Goal: Task Accomplishment & Management: Manage account settings

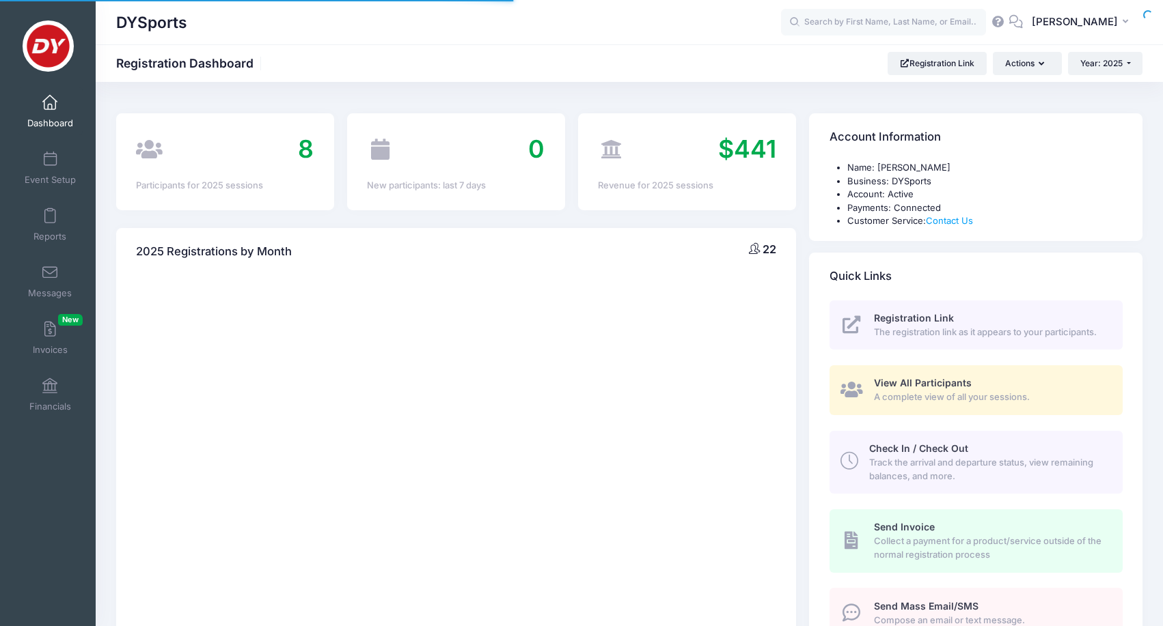
select select
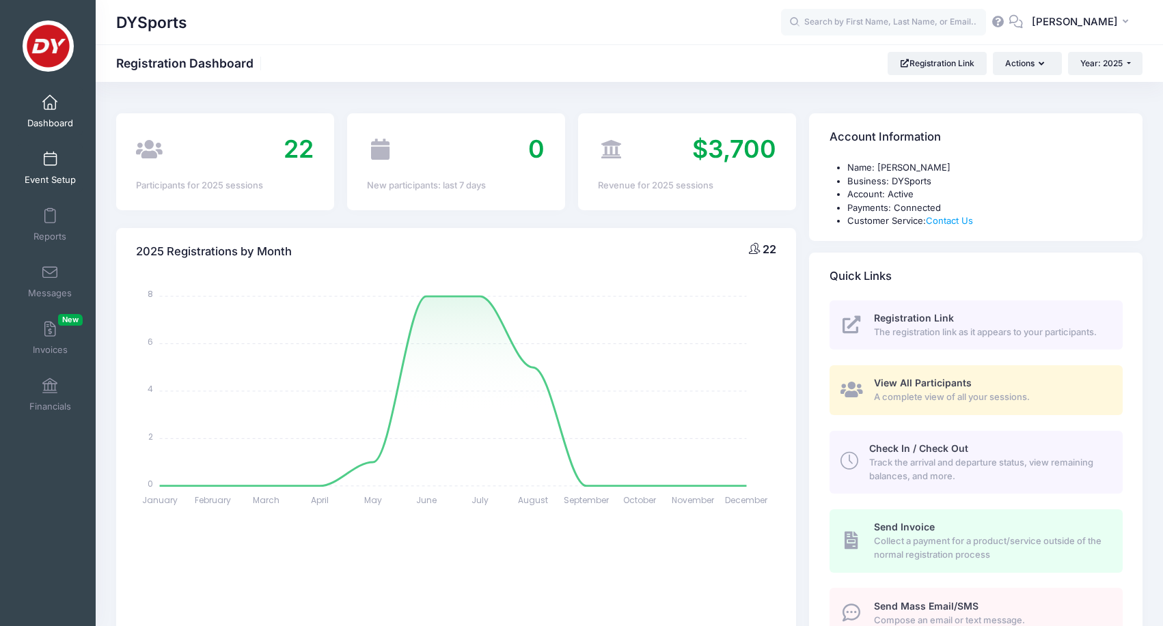
click at [61, 171] on link "Event Setup" at bounding box center [50, 168] width 65 height 48
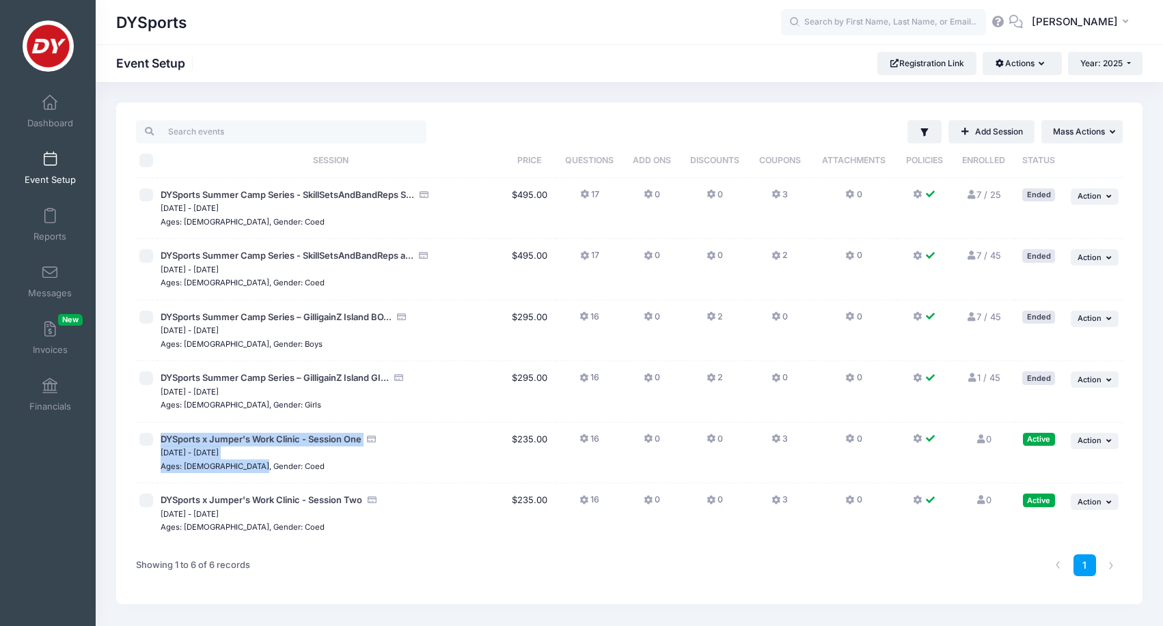
drag, startPoint x: 161, startPoint y: 437, endPoint x: 355, endPoint y: 456, distance: 195.6
click at [382, 476] on td "DYSports x Jumper's Work Clinic - Session One Nov 24, 2025 - Nov 26, 2025 Ages:…" at bounding box center [330, 453] width 346 height 61
drag, startPoint x: 363, startPoint y: 435, endPoint x: 161, endPoint y: 434, distance: 202.9
click at [161, 434] on span "DYSports x Jumper's Work Clinic - Session One" at bounding box center [261, 439] width 201 height 11
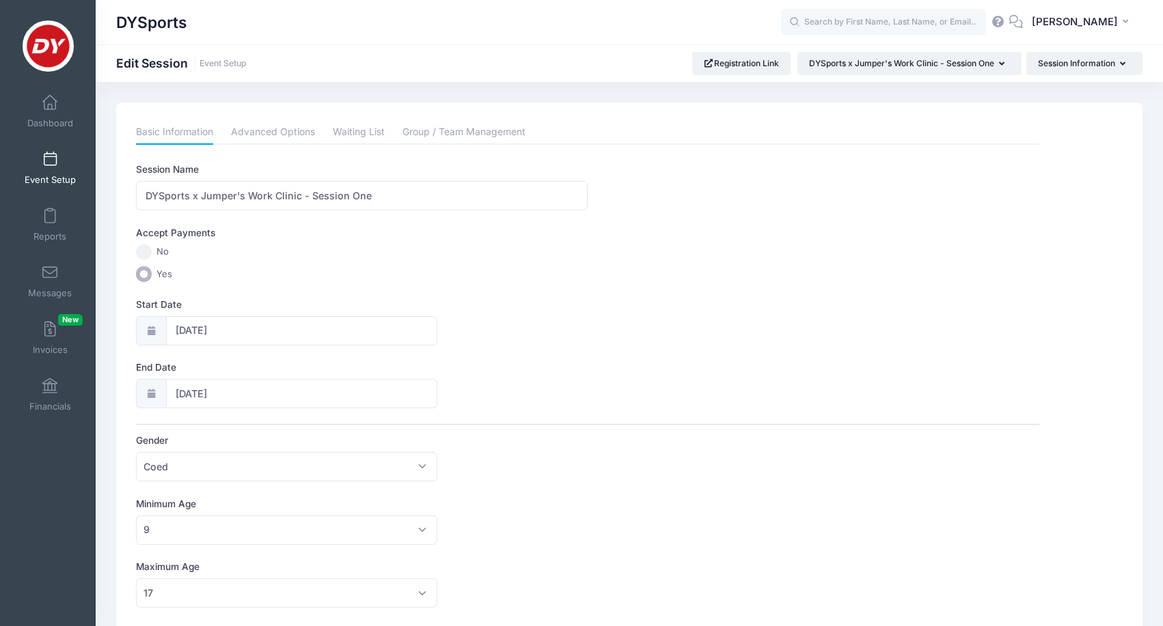
click at [64, 165] on link "Event Setup" at bounding box center [50, 168] width 65 height 48
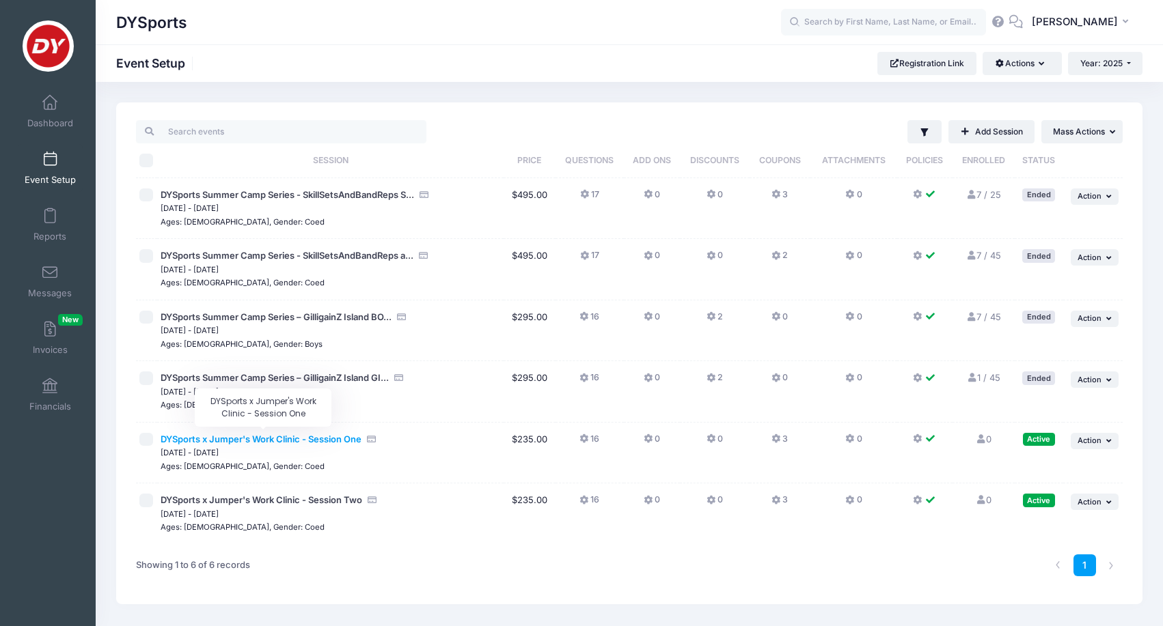
click at [251, 434] on span "DYSports x Jumper's Work Clinic - Session One" at bounding box center [261, 439] width 201 height 11
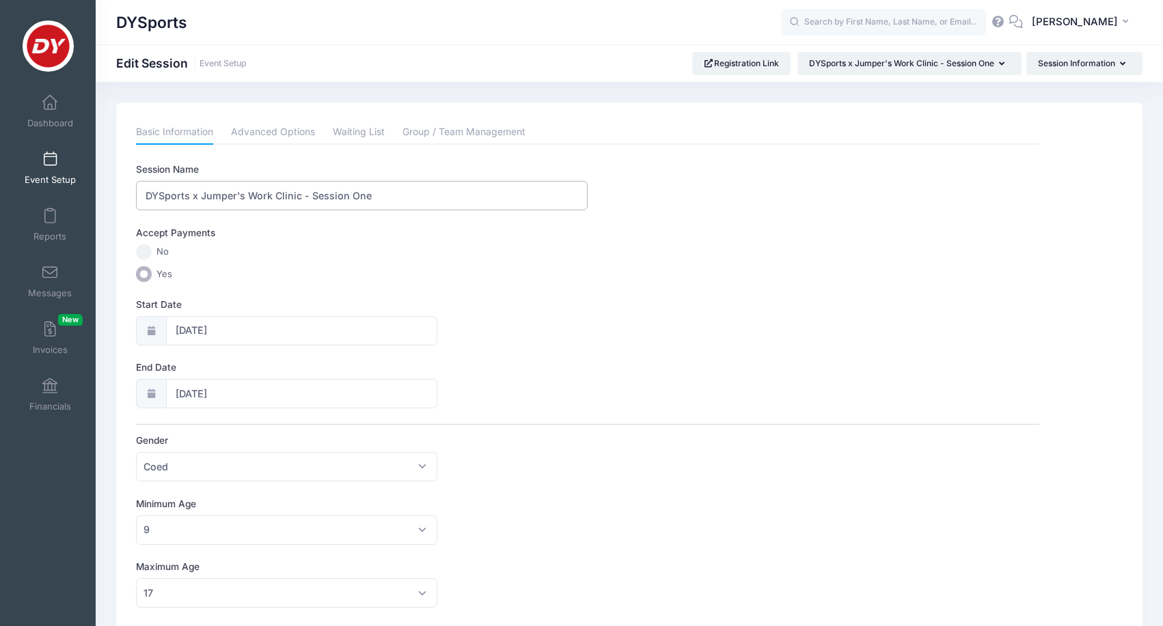
drag, startPoint x: 370, startPoint y: 198, endPoint x: 222, endPoint y: 184, distance: 148.9
click at [222, 184] on input "DYSports x Jumper's Work Clinic - Session One" at bounding box center [362, 195] width 452 height 29
click at [250, 195] on input "DYSports x Jumper's Work Clinic - Session One" at bounding box center [362, 195] width 452 height 29
drag, startPoint x: 299, startPoint y: 197, endPoint x: 144, endPoint y: 194, distance: 155.1
click at [144, 194] on input "DYSports x Jumper's Work Clinic - Session One" at bounding box center [362, 195] width 452 height 29
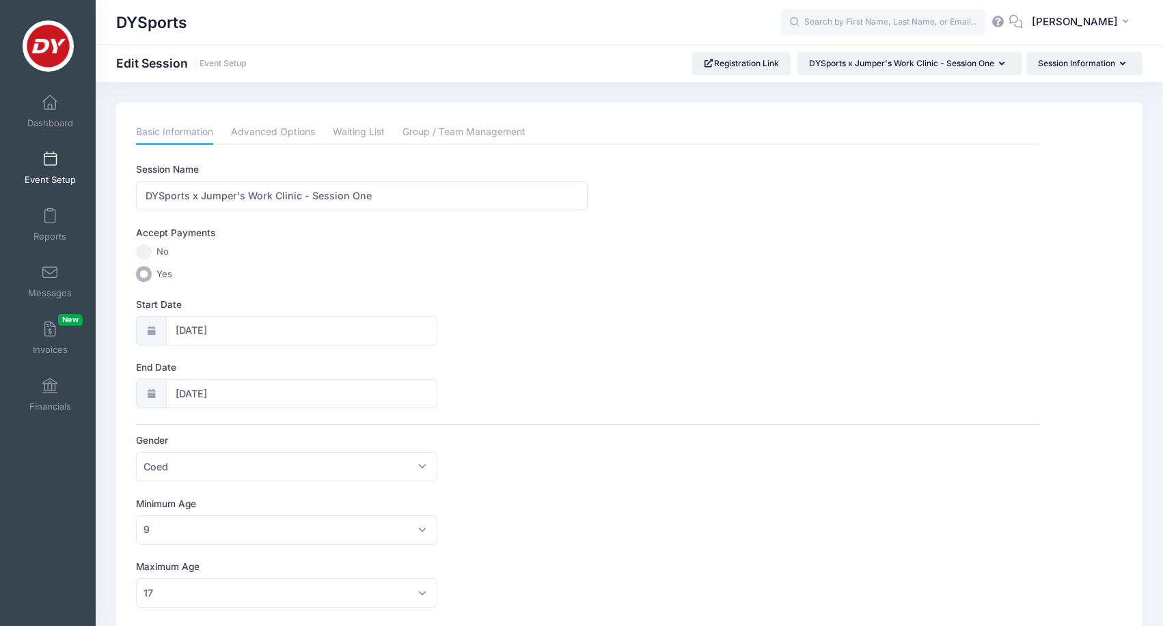
click at [49, 171] on link "Event Setup" at bounding box center [50, 168] width 65 height 48
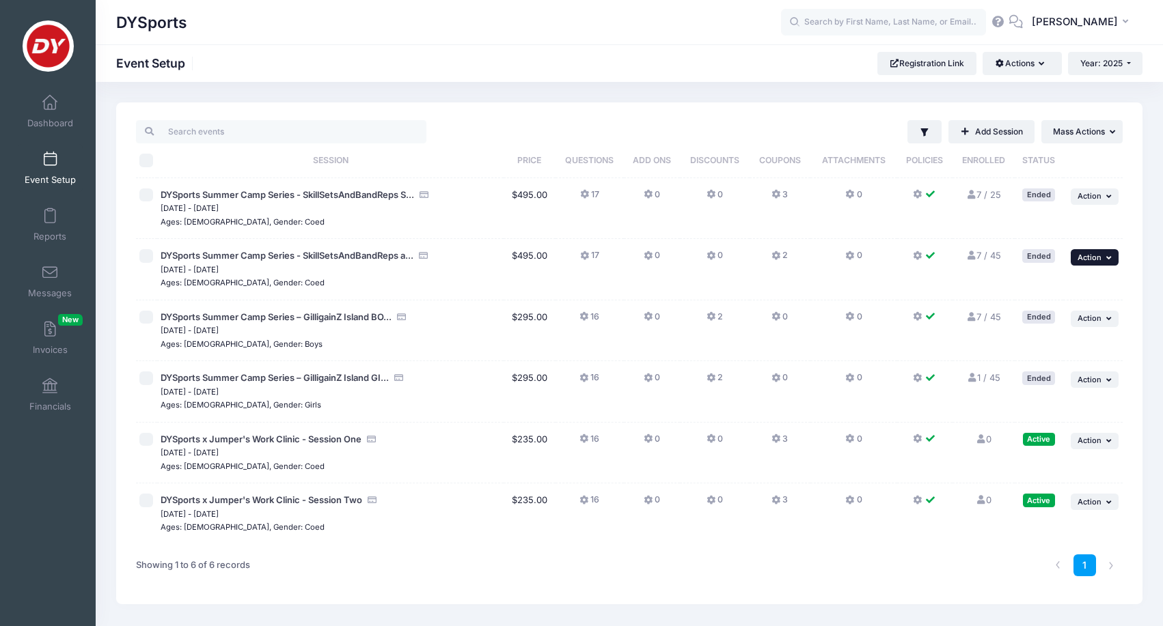
click at [1110, 257] on icon "button" at bounding box center [1110, 258] width 8 height 8
click at [1045, 312] on link "Duplicate Session" at bounding box center [1050, 314] width 124 height 26
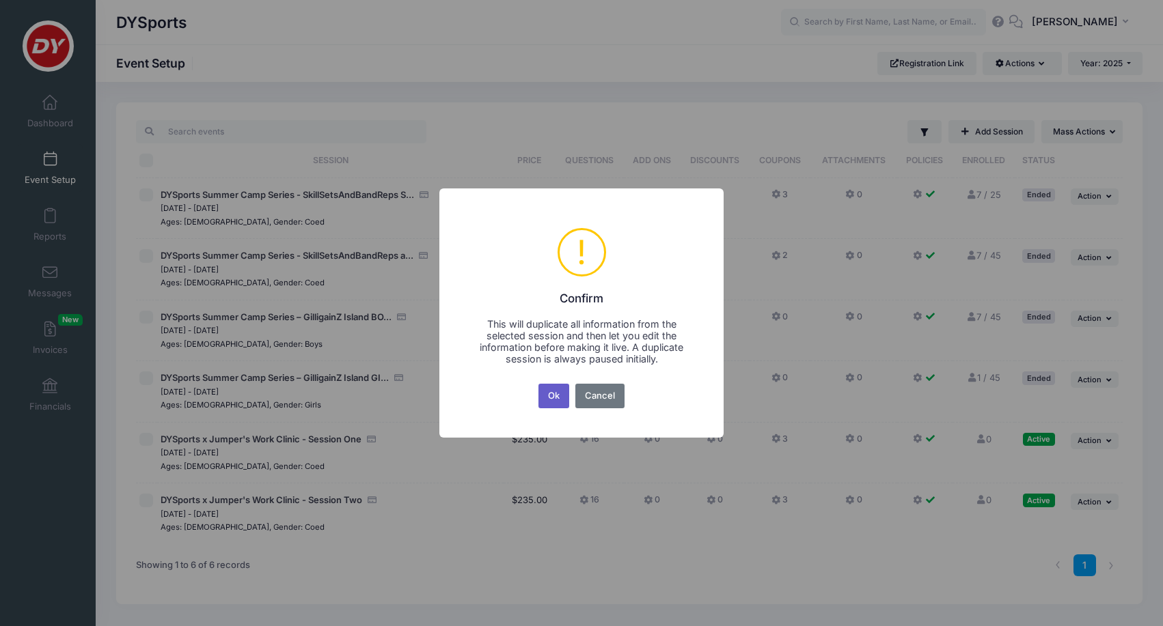
click at [551, 394] on button "Ok" at bounding box center [553, 396] width 31 height 25
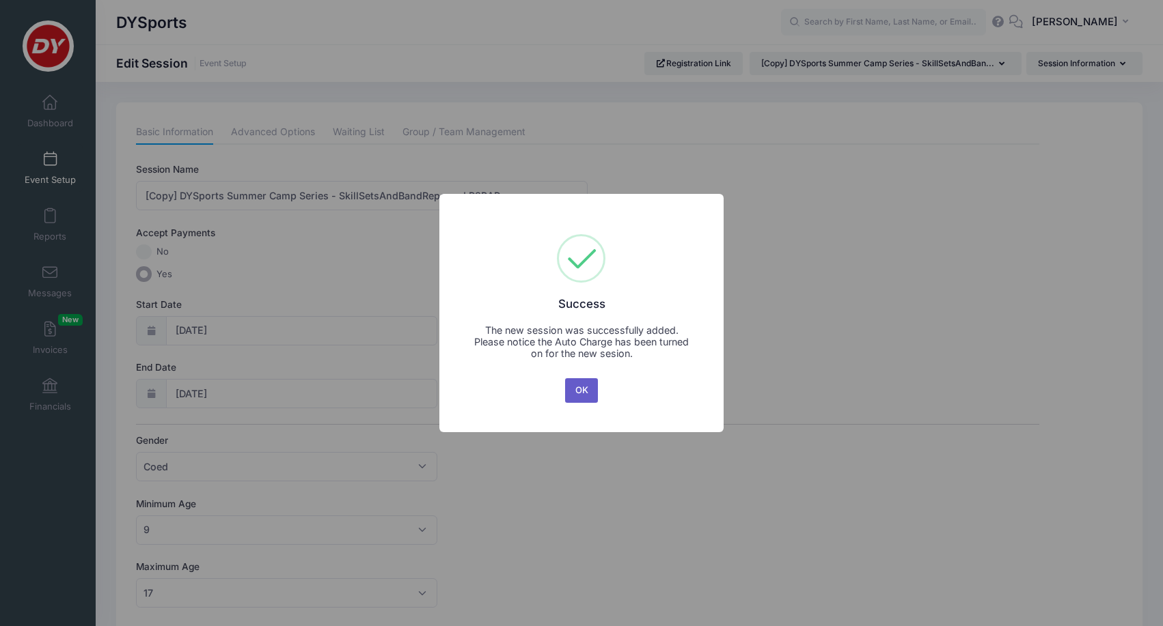
click at [579, 381] on button "OK" at bounding box center [581, 390] width 33 height 25
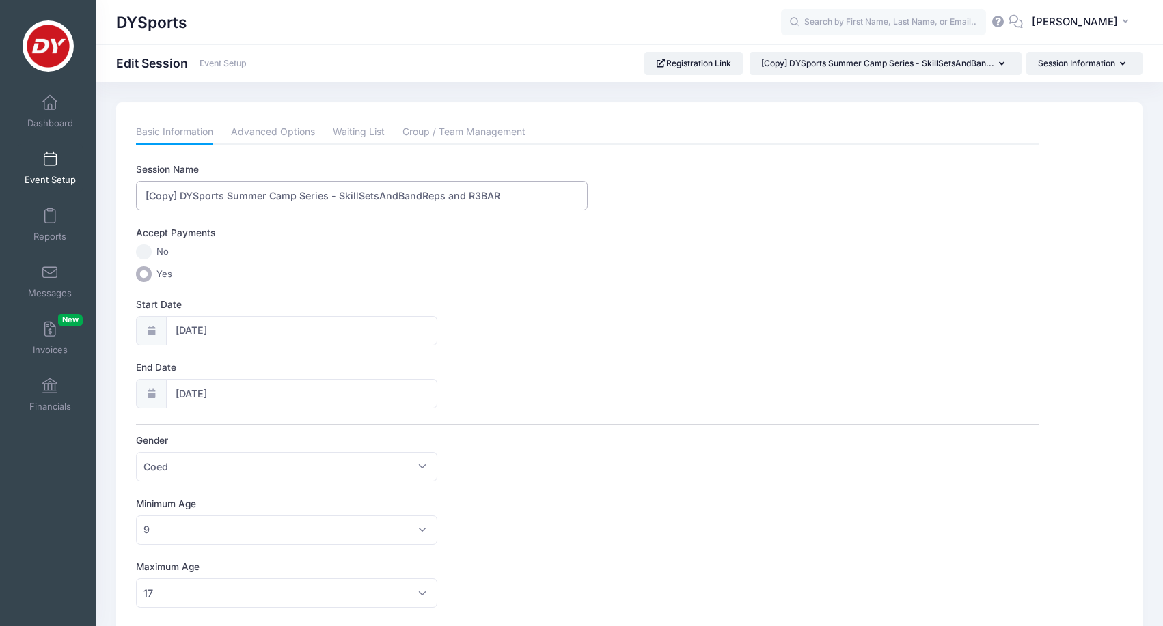
drag, startPoint x: 516, startPoint y: 191, endPoint x: 129, endPoint y: 194, distance: 386.7
click at [130, 194] on div "Basic Information Advanced Options Waiting List Group / Team Management Session…" at bounding box center [588, 599] width 916 height 958
click at [289, 206] on input "[Copy] DYSports Summer Camp Series - SkillSetsAndBandReps and R3BAR" at bounding box center [362, 195] width 452 height 29
drag, startPoint x: 337, startPoint y: 196, endPoint x: 146, endPoint y: 187, distance: 191.5
click at [146, 187] on input "[Copy] DYSports Summer Camp Series - SkillSetsAndBandReps and R3BAR" at bounding box center [362, 195] width 452 height 29
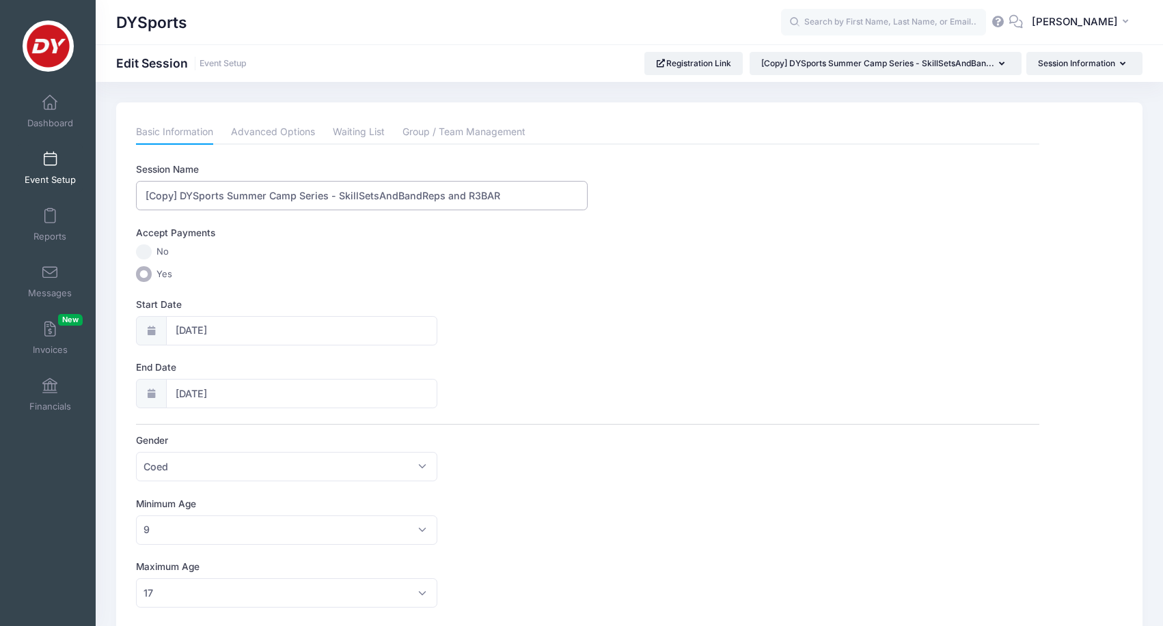
paste input "DYSports x Jumper's Work Clinic"
drag, startPoint x: 300, startPoint y: 195, endPoint x: 203, endPoint y: 197, distance: 97.0
click at [203, 197] on input "DYSports x Jumper's Work ClinicSkillSetsAndBandReps and R3BAR" at bounding box center [362, 195] width 452 height 29
type input "DYSports x SkillSetsAndBandReps and R3BAR"
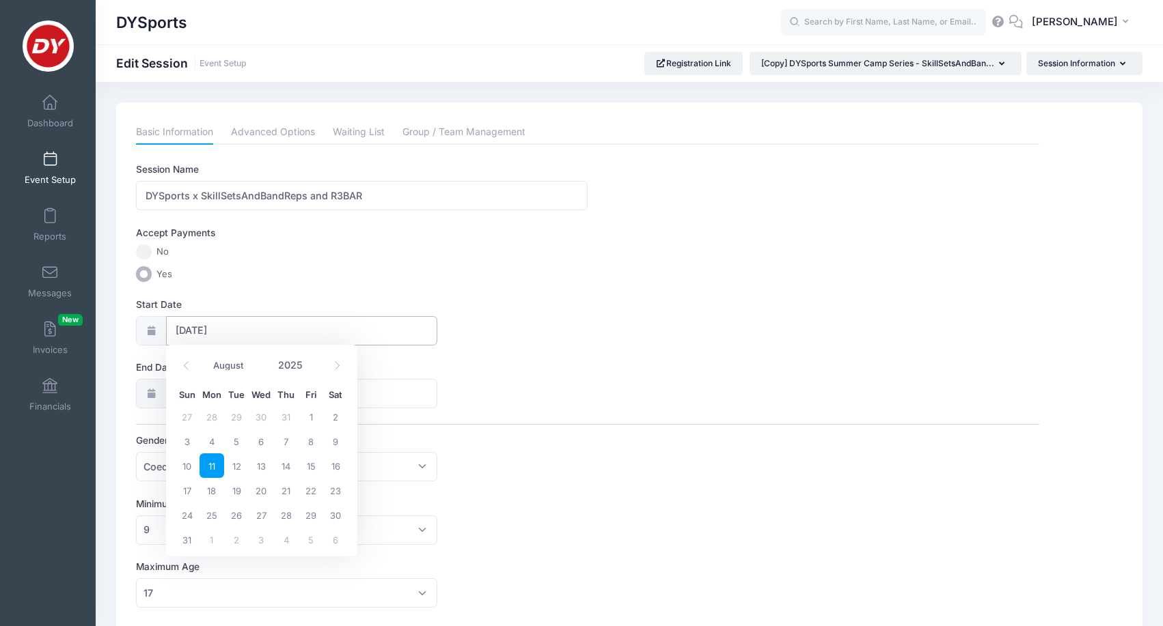
click at [195, 326] on input "08/11/2025" at bounding box center [301, 330] width 271 height 29
click at [333, 367] on icon at bounding box center [337, 365] width 9 height 9
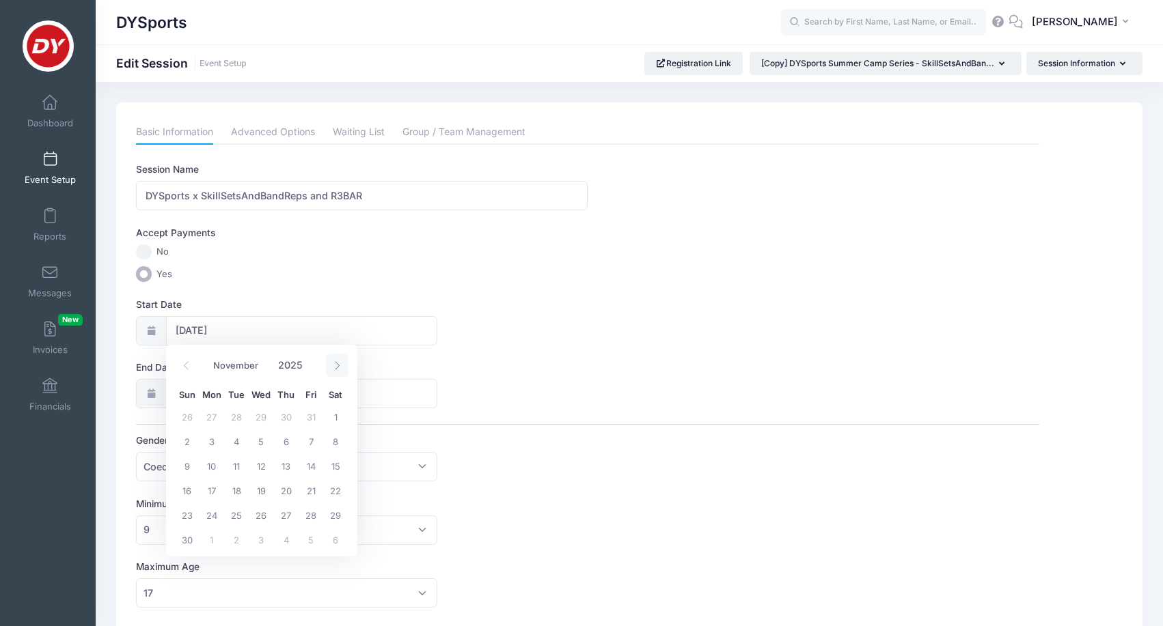
select select "11"
click at [215, 516] on span "29" at bounding box center [211, 515] width 25 height 25
type input "12/29/2025"
type input "12/30/2025"
select select "11"
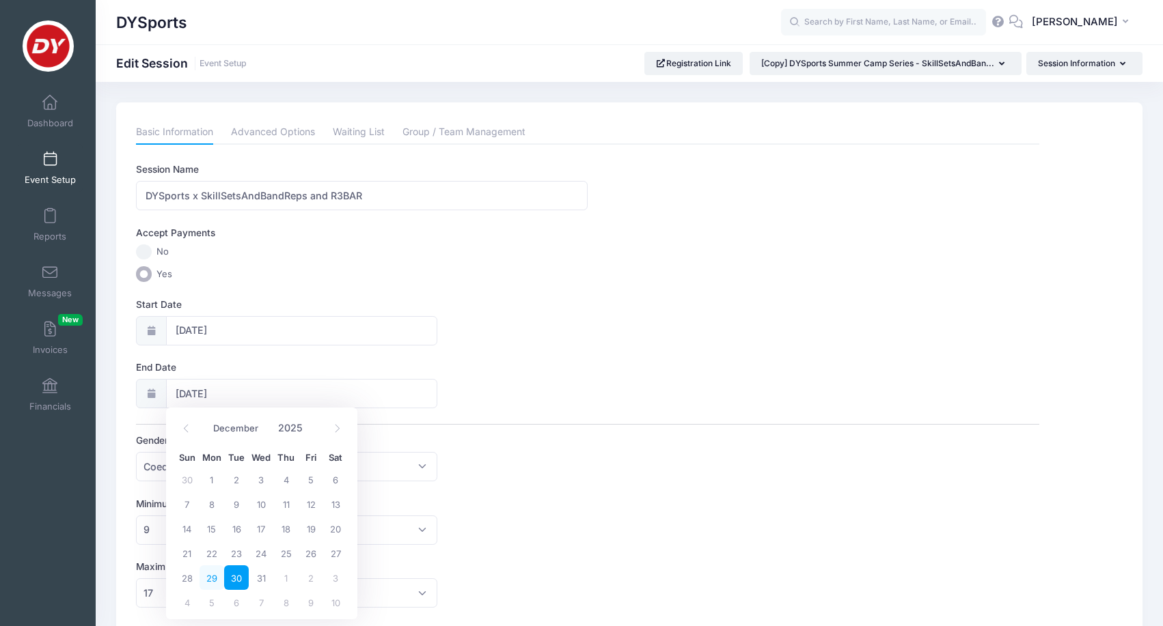
click at [211, 576] on span "29" at bounding box center [211, 578] width 25 height 25
type input "12/29/2025"
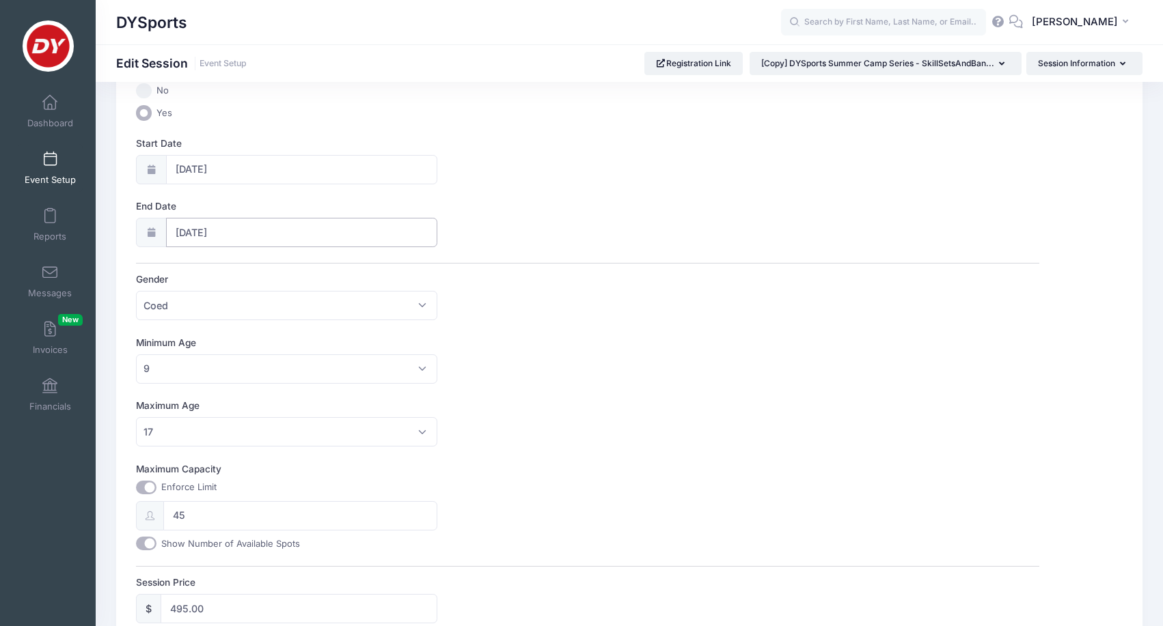
scroll to position [182, 0]
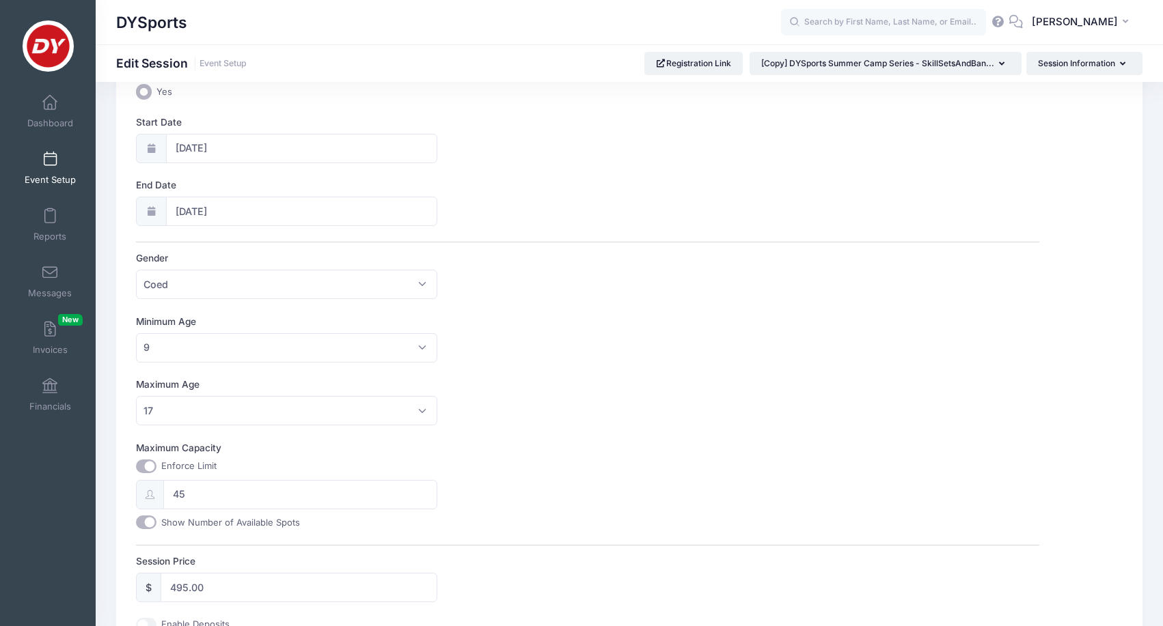
click at [151, 461] on input "Maximum Capacity" at bounding box center [146, 467] width 20 height 14
checkbox input "false"
type input "0"
click at [148, 518] on input "Show Number of Available Spots" at bounding box center [146, 523] width 20 height 14
checkbox input "false"
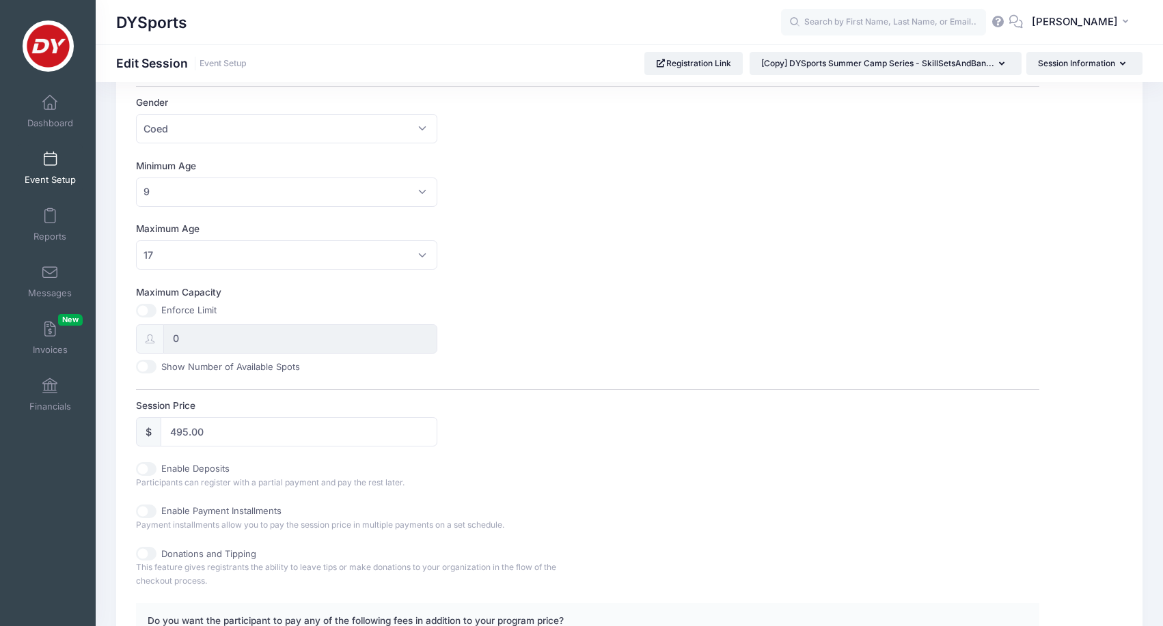
scroll to position [407, 0]
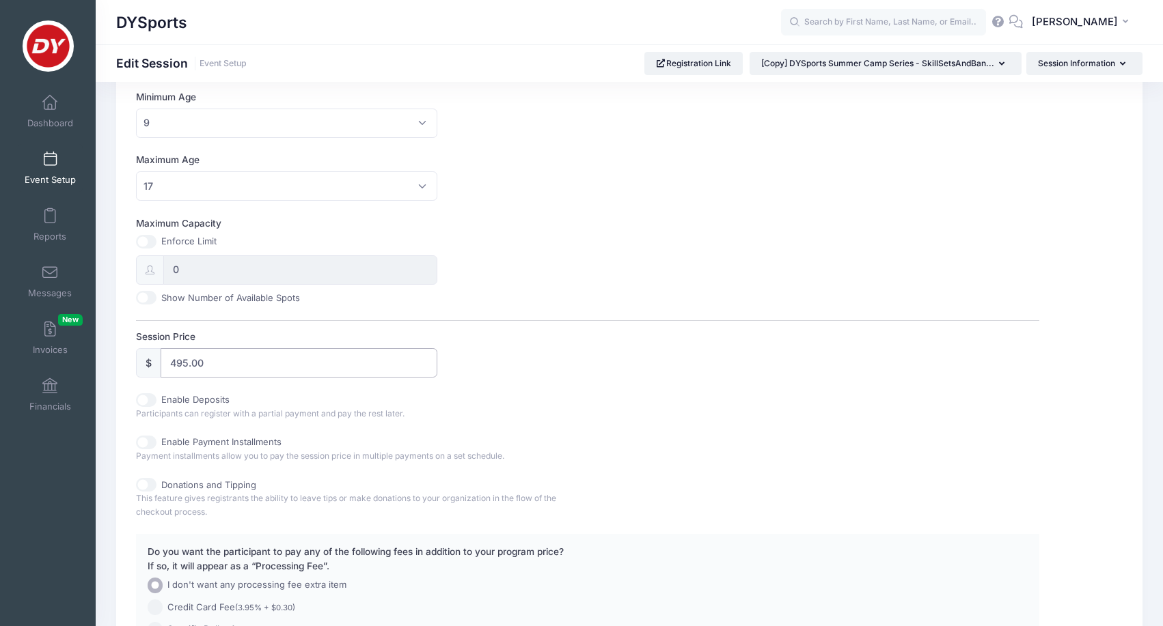
click at [234, 364] on input "495.00" at bounding box center [299, 362] width 277 height 29
type input "5"
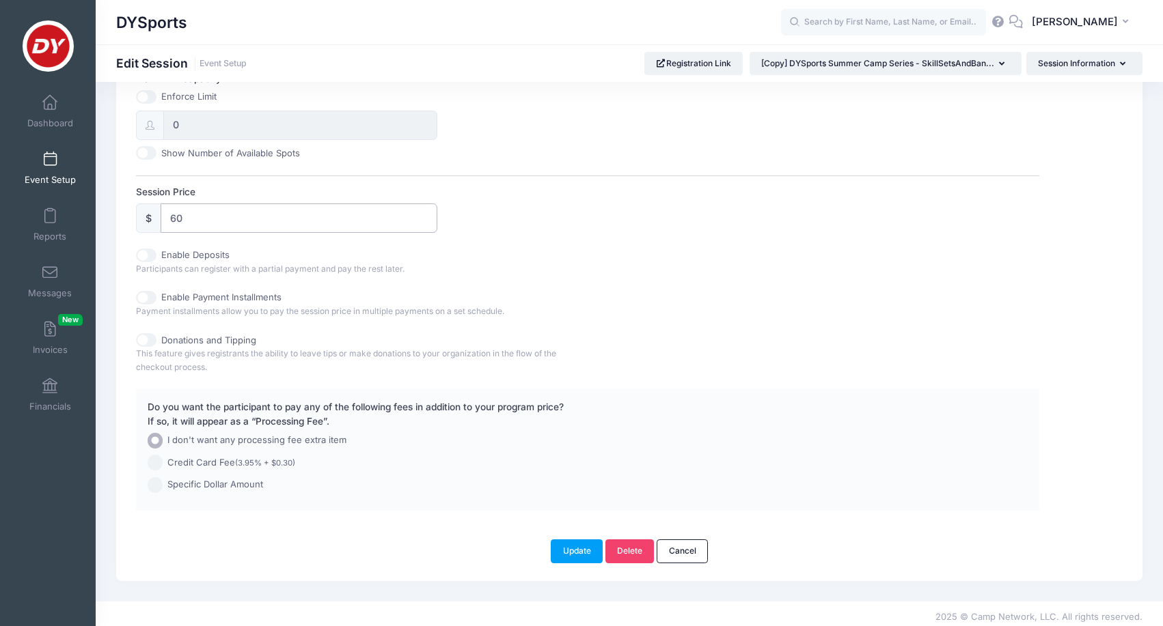
scroll to position [551, 0]
type input "6"
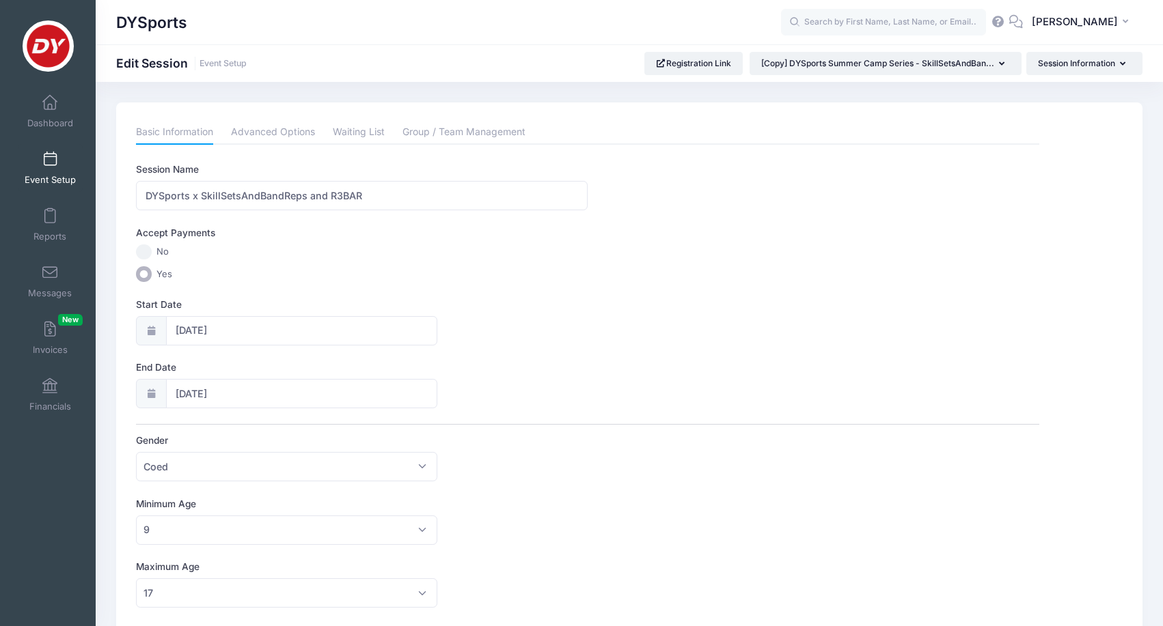
scroll to position [0, 0]
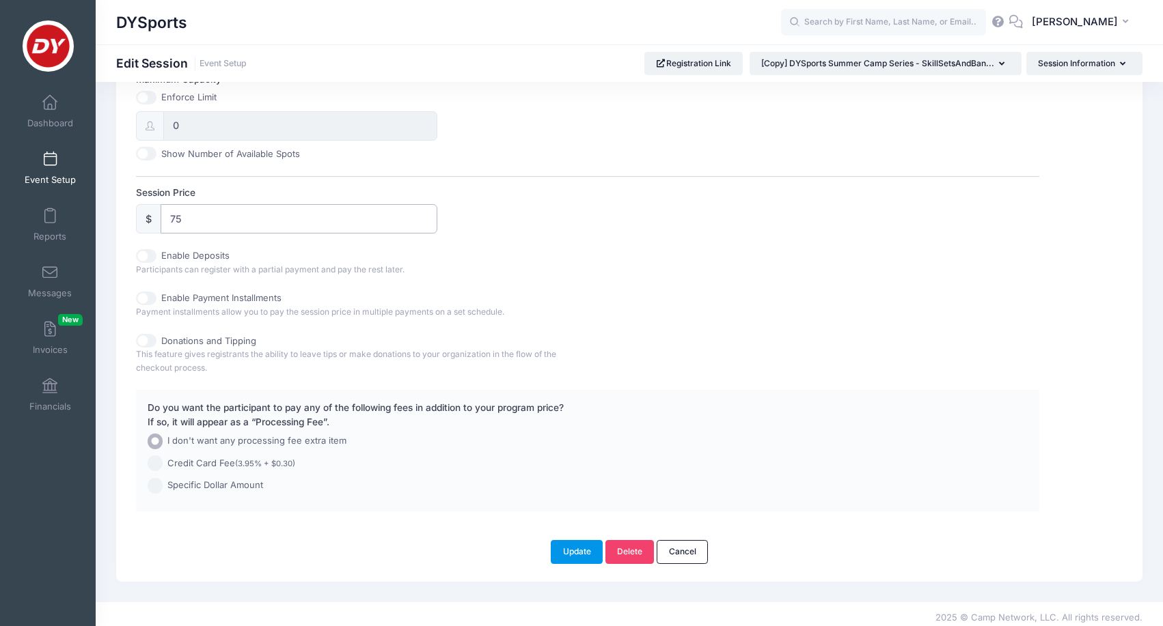
type input "75"
click at [579, 547] on button "Update" at bounding box center [577, 551] width 52 height 23
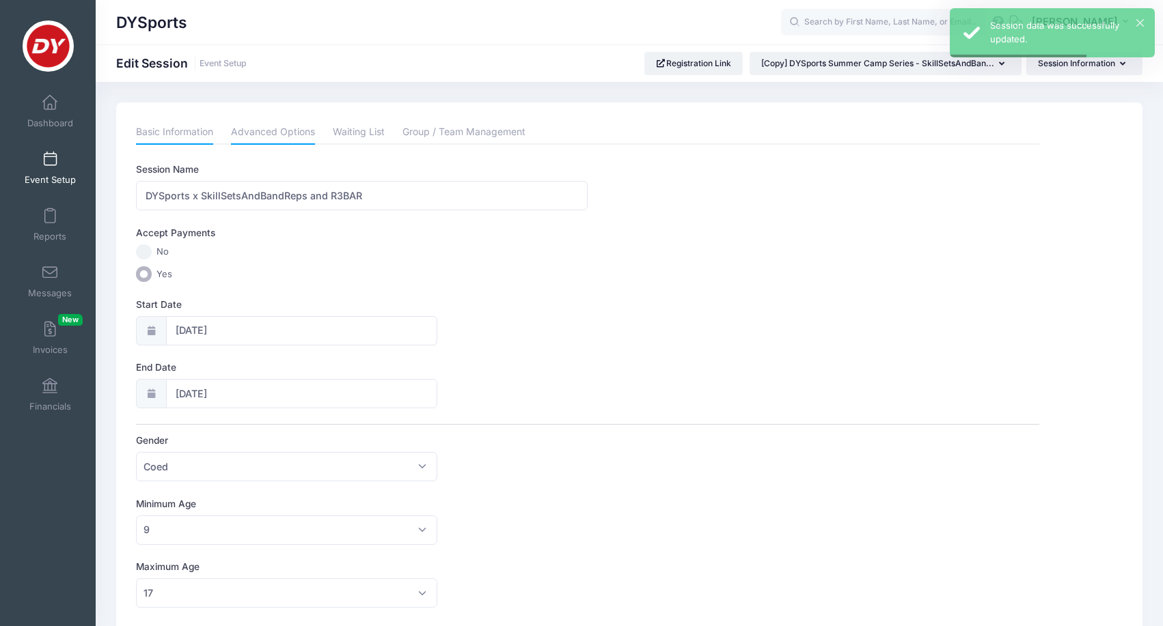
click at [297, 126] on link "Advanced Options" at bounding box center [273, 132] width 84 height 25
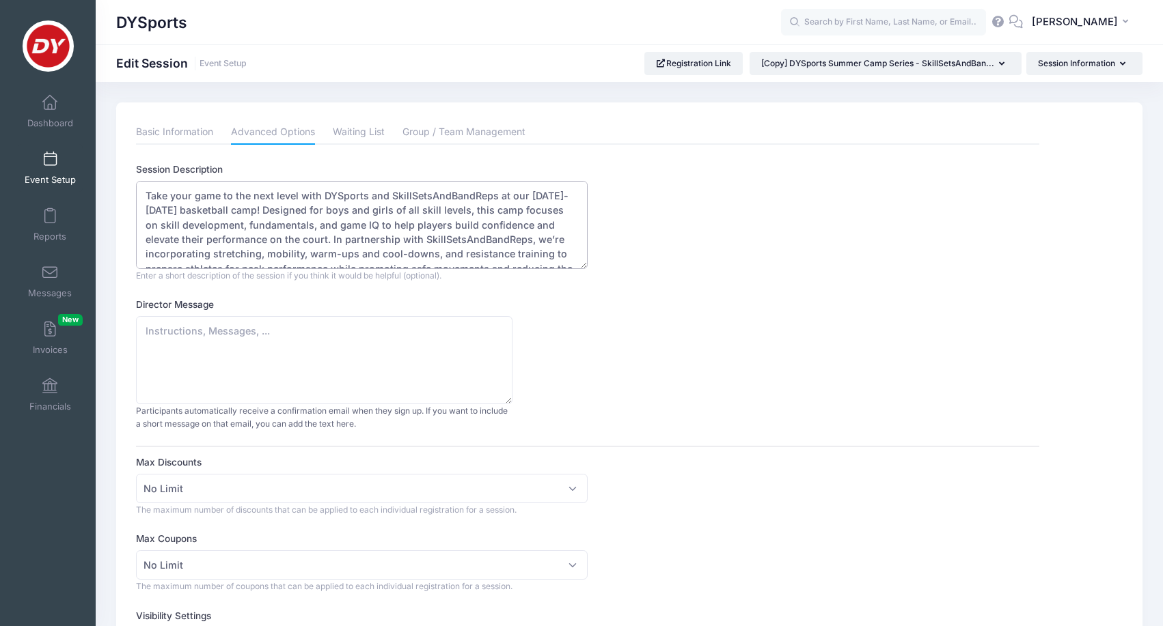
drag, startPoint x: 236, startPoint y: 208, endPoint x: 528, endPoint y: 194, distance: 292.7
click at [528, 194] on textarea "Take your game to the next level with DYSports and SkillSetsAndBandReps at our …" at bounding box center [362, 225] width 452 height 88
click at [340, 238] on textarea "Take your game to the next level with DYSports and SkillSetsAndBandReps at our …" at bounding box center [362, 225] width 452 height 88
click at [148, 238] on textarea "Take your game to the next level with DYSports and SkillSetsAndBandReps at our …" at bounding box center [362, 225] width 452 height 88
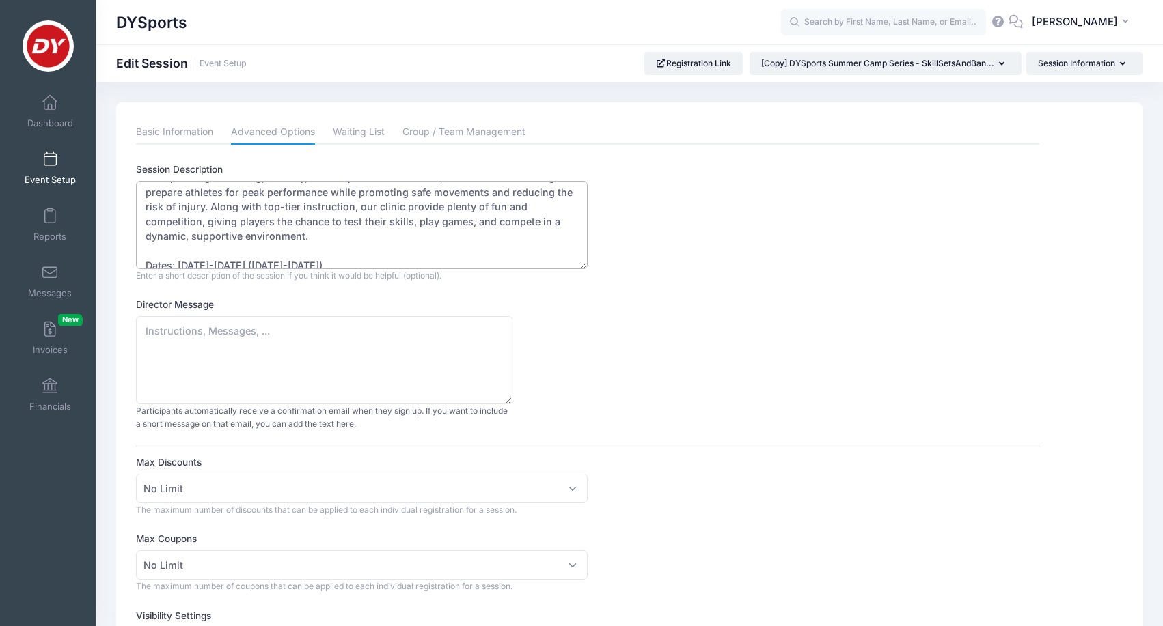
scroll to position [79, 0]
click at [337, 203] on textarea "Take your game to the next level with DYSports and SkillSetsAndBandReps at our …" at bounding box center [362, 225] width 452 height 88
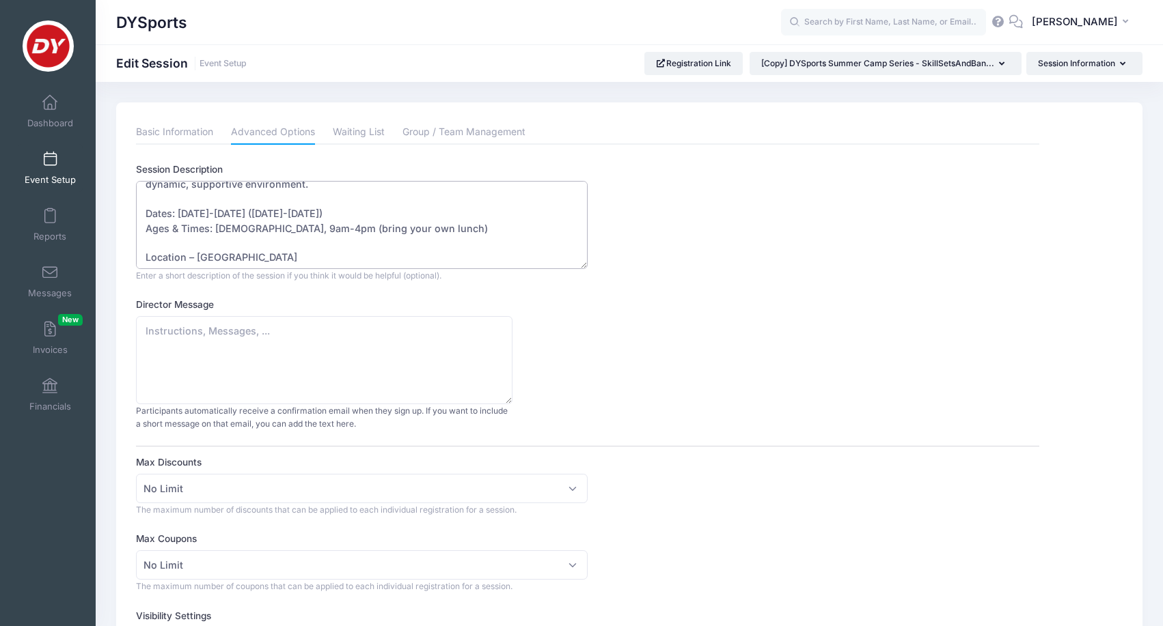
scroll to position [128, 0]
drag, startPoint x: 343, startPoint y: 214, endPoint x: 183, endPoint y: 212, distance: 159.9
click at [183, 212] on textarea "Take your game to the next level with DYSports and SkillSetsAndBandReps at our …" at bounding box center [362, 225] width 452 height 88
drag, startPoint x: 451, startPoint y: 223, endPoint x: 293, endPoint y: 226, distance: 157.8
click at [293, 226] on textarea "Take your game to the next level with DYSports and SkillSetsAndBandReps at our …" at bounding box center [362, 225] width 452 height 88
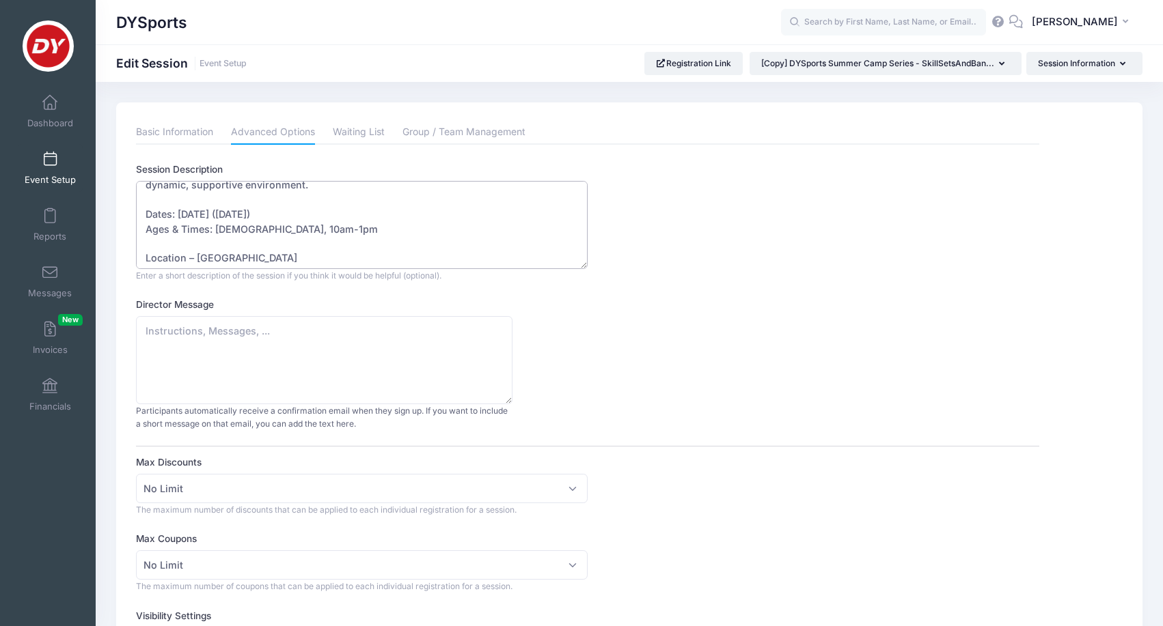
drag, startPoint x: 353, startPoint y: 256, endPoint x: 200, endPoint y: 255, distance: 153.0
click at [200, 255] on textarea "Take your game to the next level with DYSports and SkillSetsAndBandReps at our …" at bounding box center [362, 225] width 452 height 88
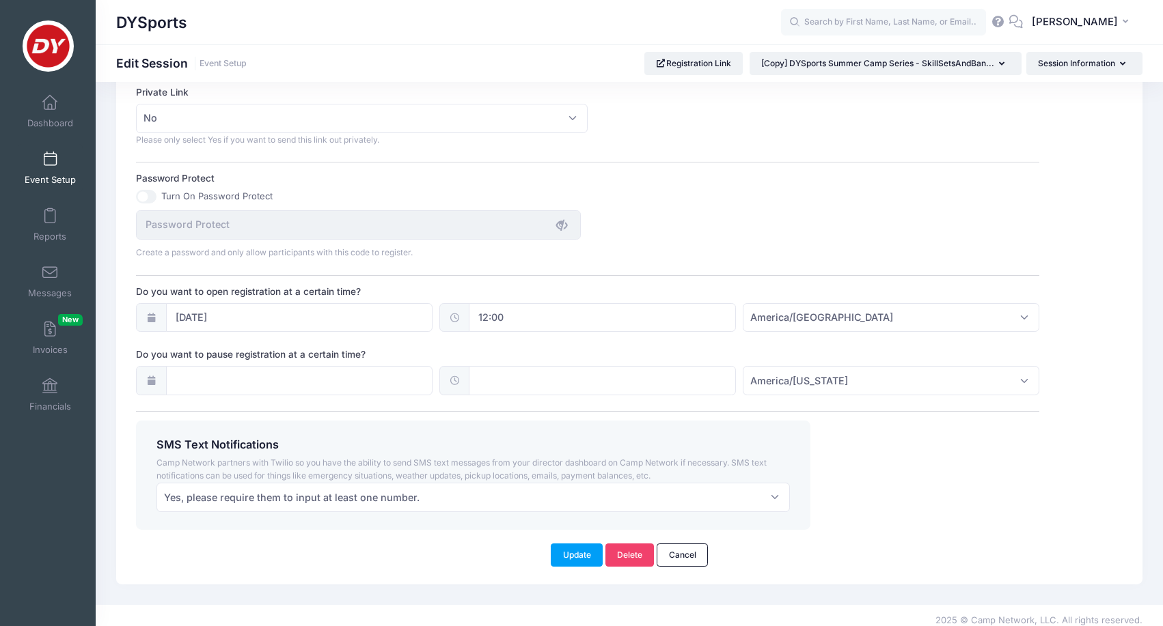
scroll to position [833, 0]
type textarea "Take your game to the next level with DYSports and SkillSetsAndBandReps at our …"
click at [578, 545] on button "Update" at bounding box center [577, 556] width 52 height 23
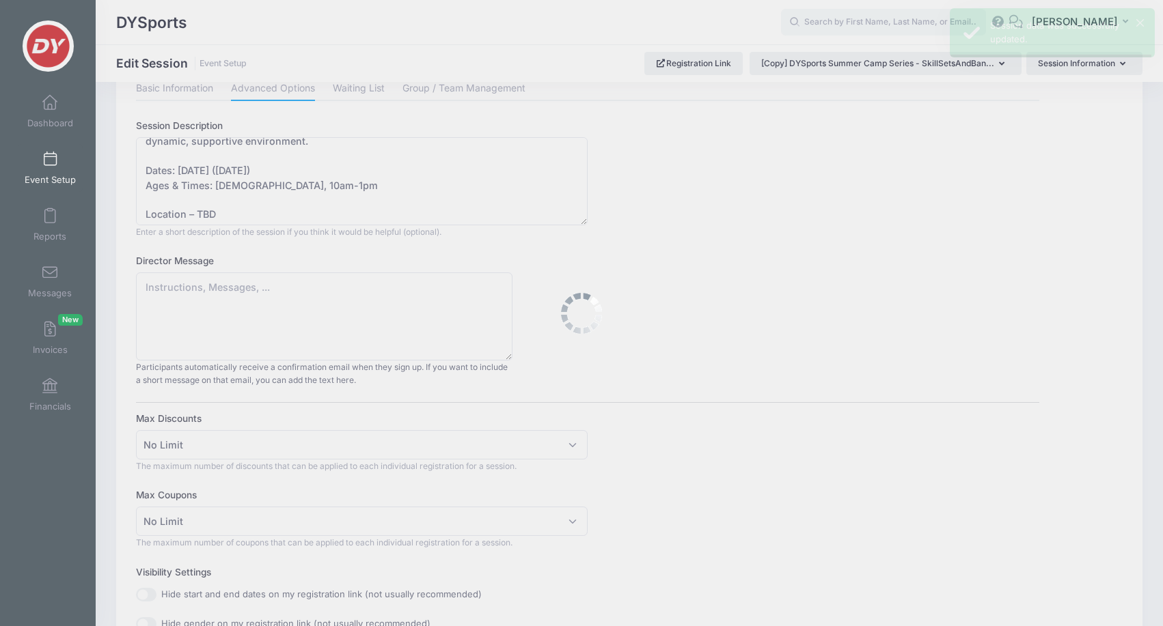
scroll to position [0, 0]
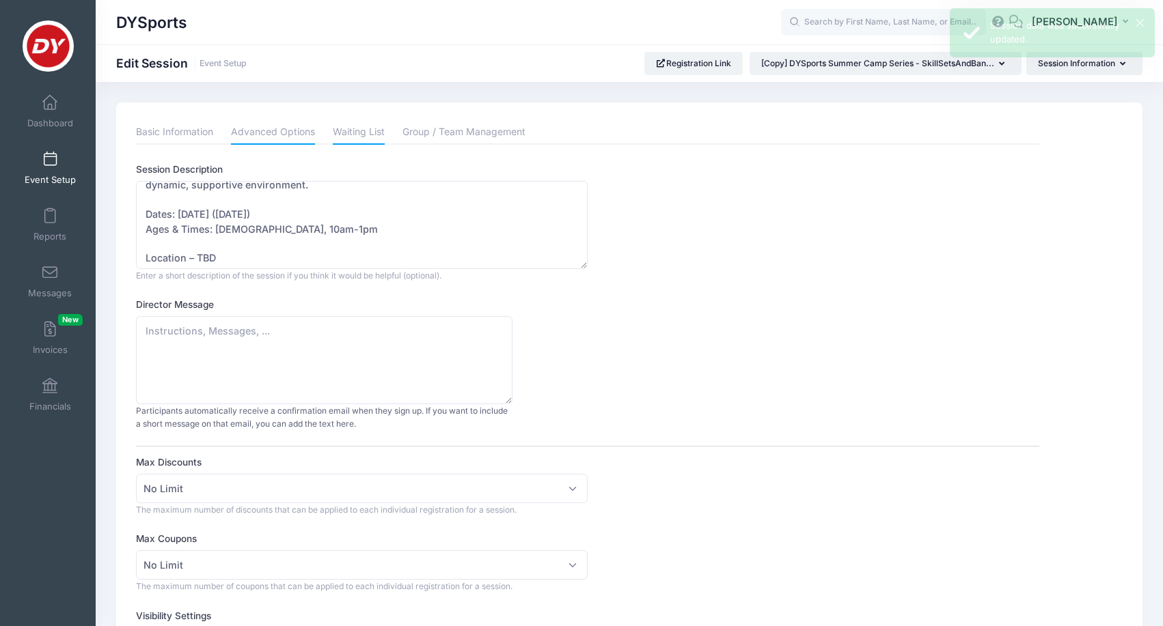
click at [363, 135] on link "Waiting List" at bounding box center [359, 132] width 52 height 25
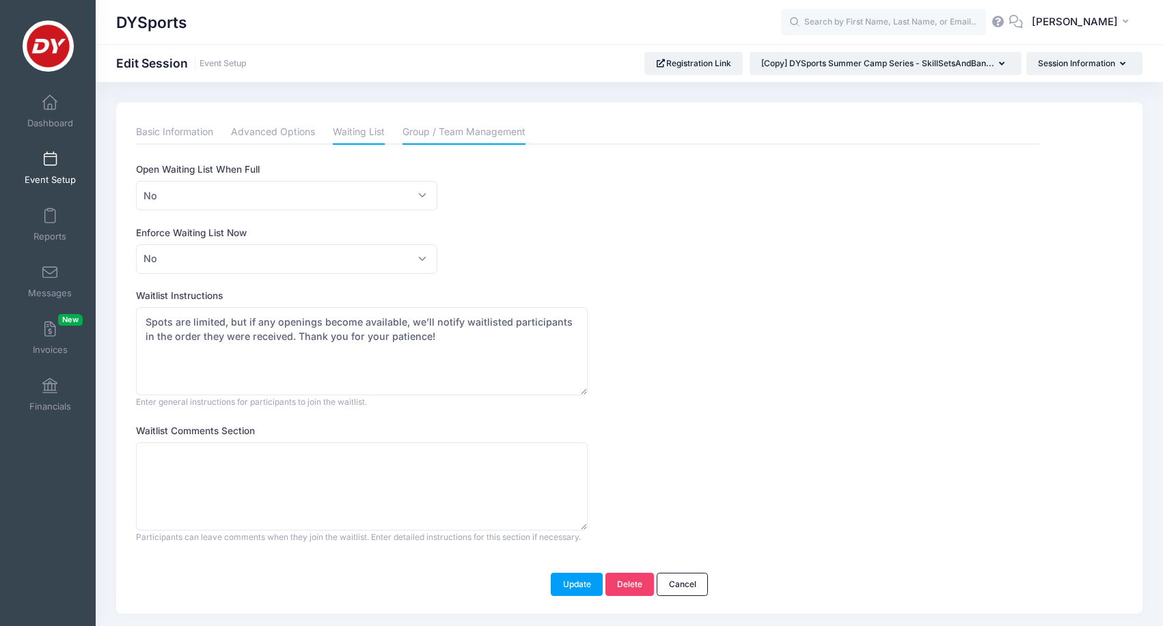
click at [439, 133] on link "Group / Team Management" at bounding box center [463, 132] width 123 height 25
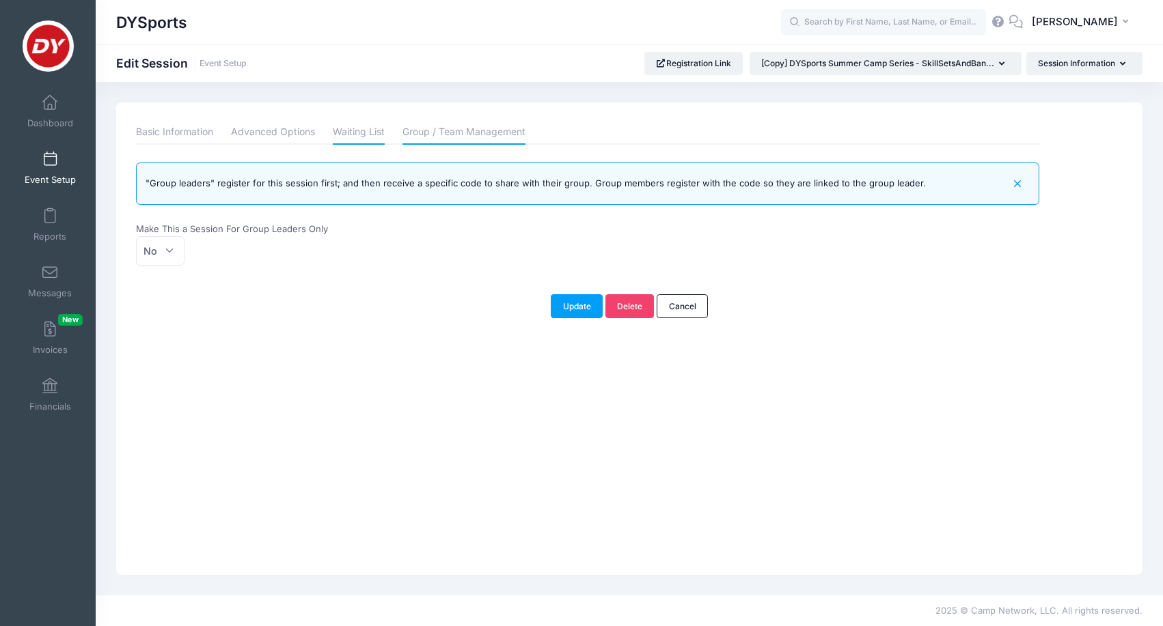
click at [363, 137] on link "Waiting List" at bounding box center [359, 132] width 52 height 25
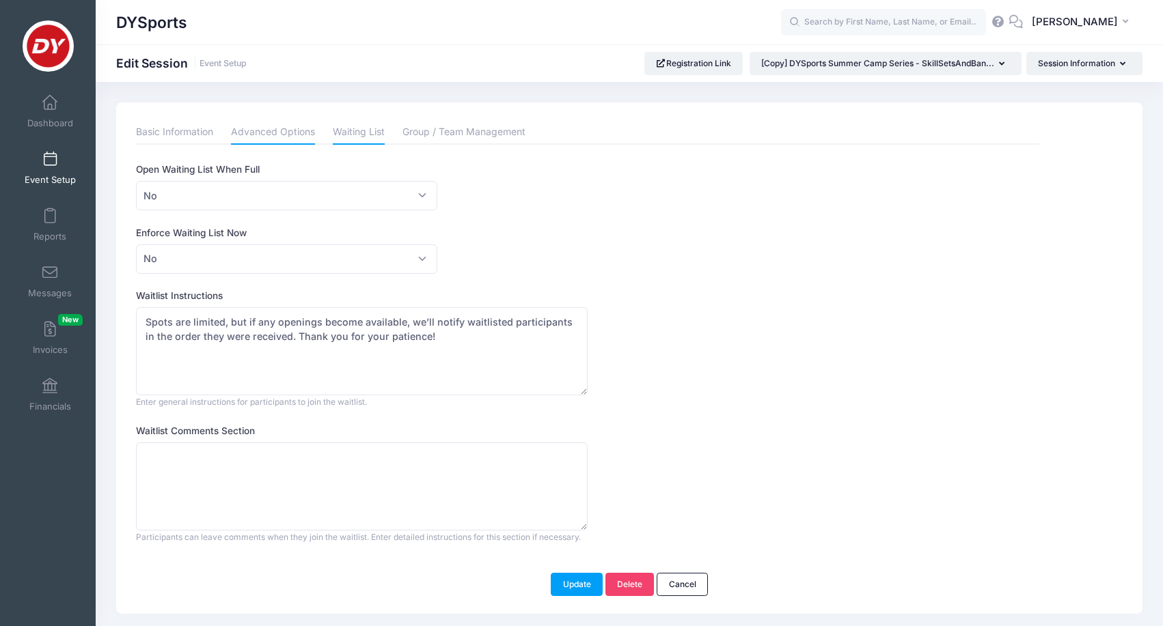
click at [267, 131] on link "Advanced Options" at bounding box center [273, 132] width 84 height 25
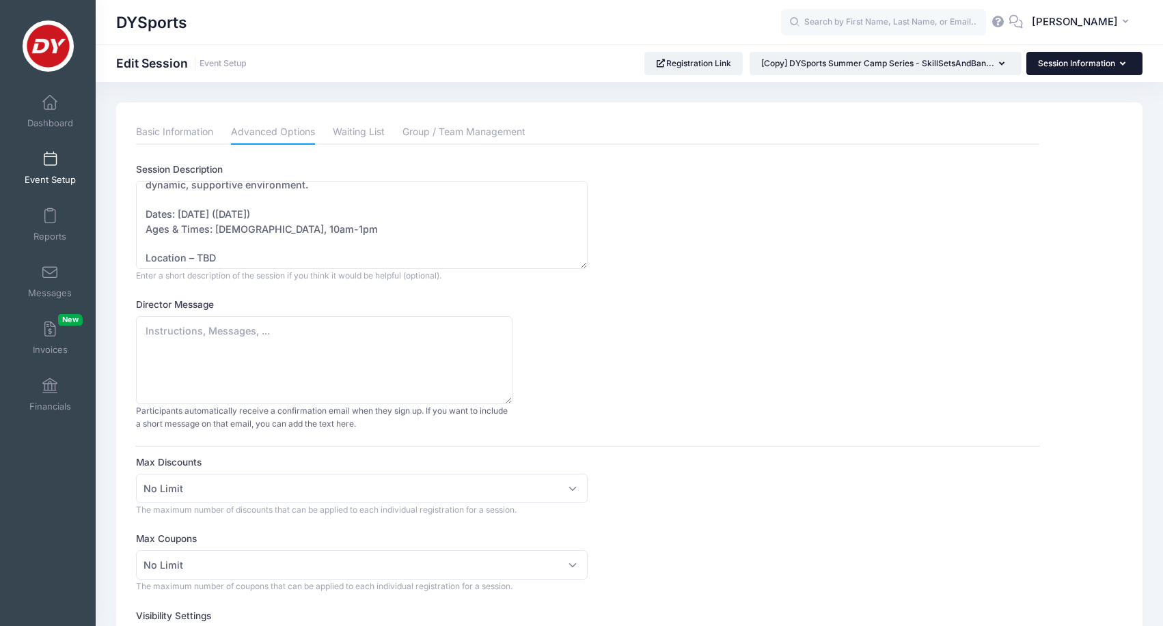
click at [1108, 70] on button "Session Information" at bounding box center [1084, 63] width 116 height 23
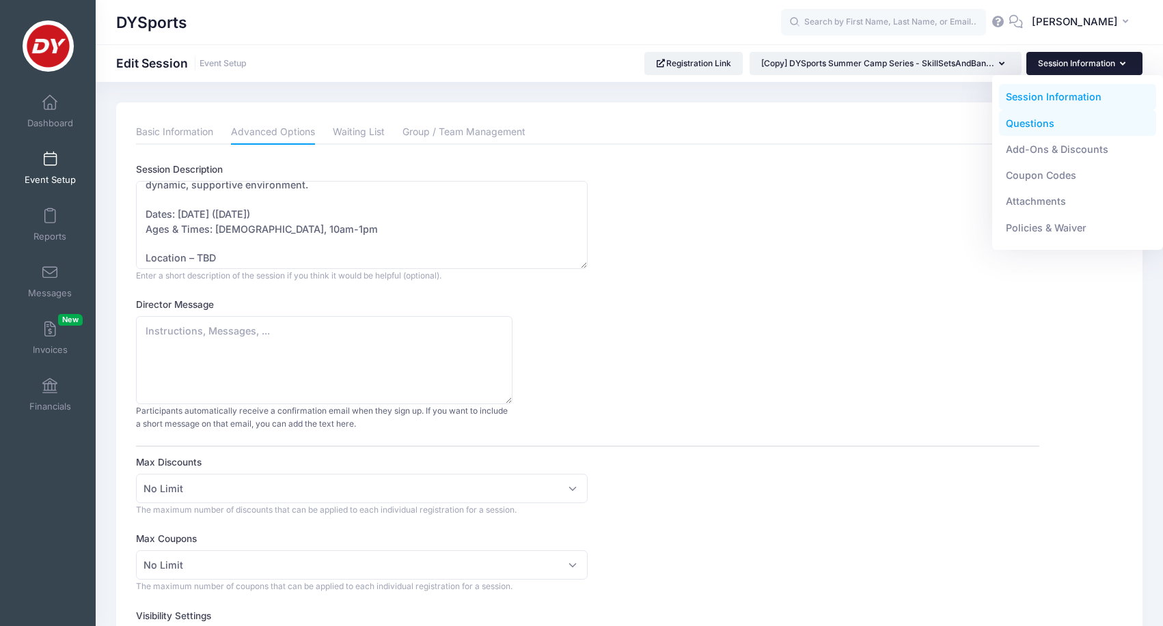
click at [1072, 125] on link "Questions" at bounding box center [1078, 123] width 158 height 26
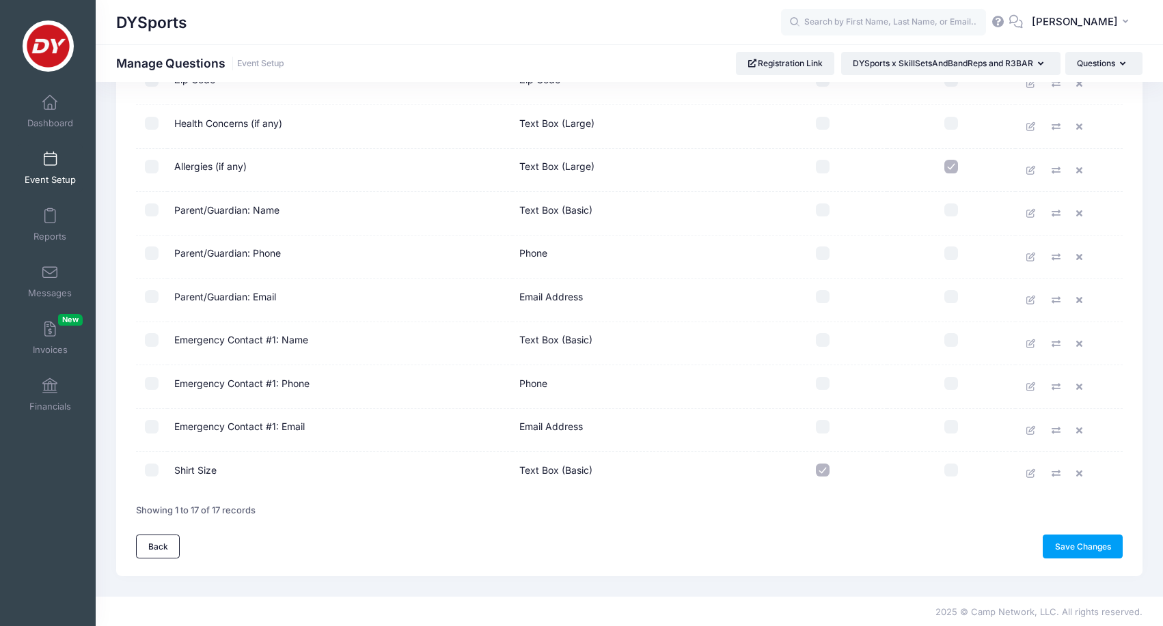
scroll to position [450, 0]
click at [1079, 477] on icon at bounding box center [1081, 474] width 11 height 9
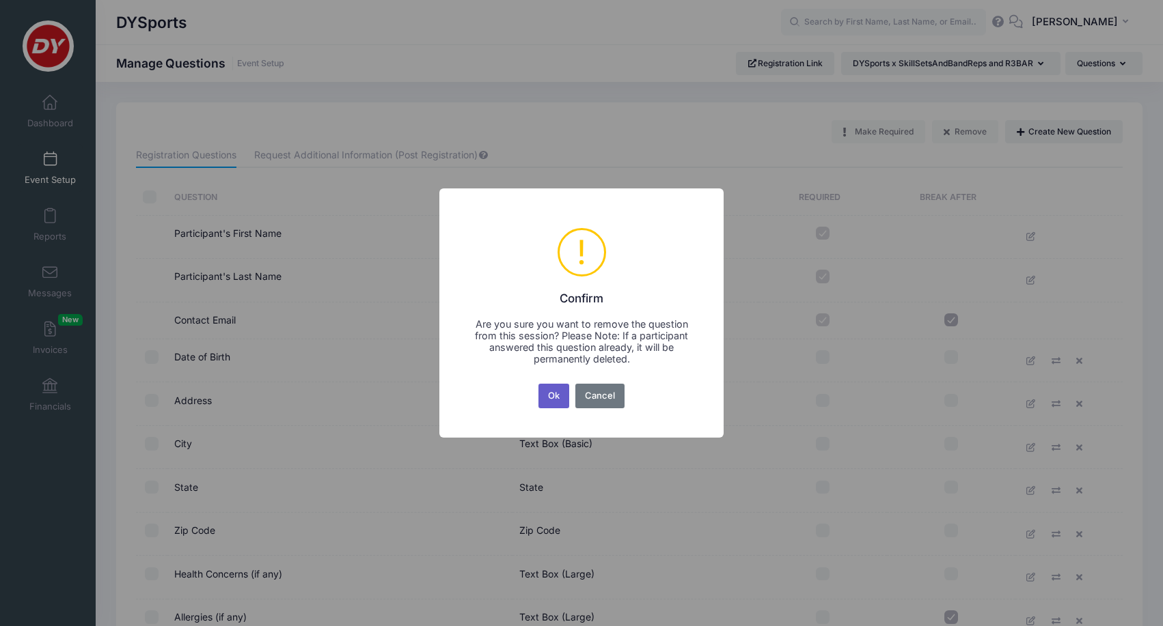
click at [559, 394] on button "Ok" at bounding box center [553, 396] width 31 height 25
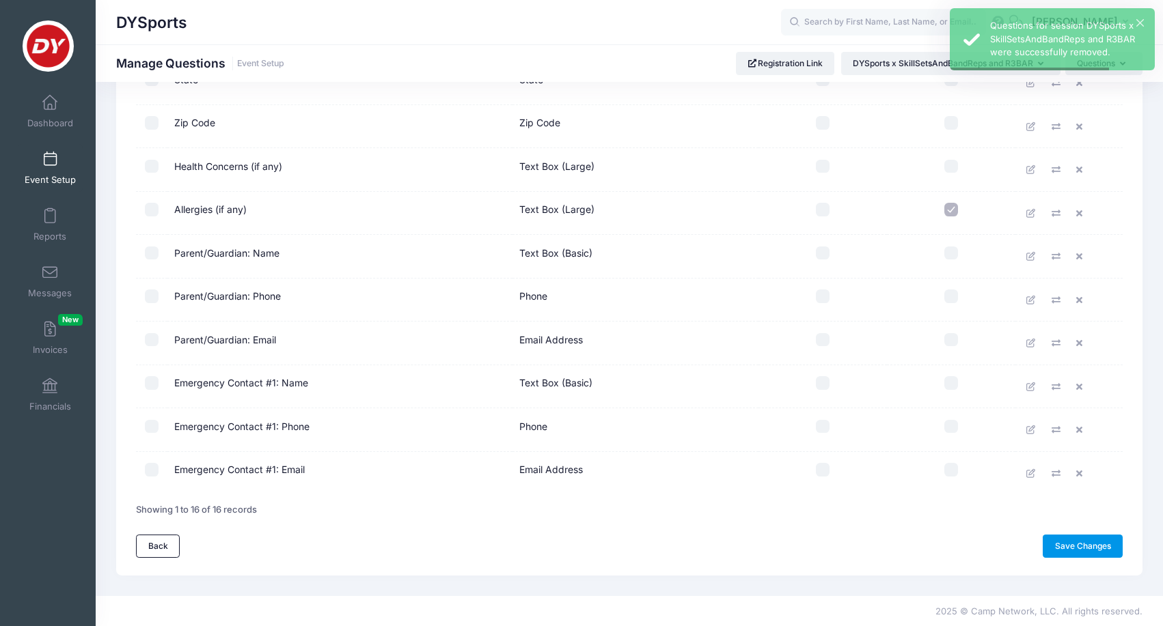
scroll to position [407, 0]
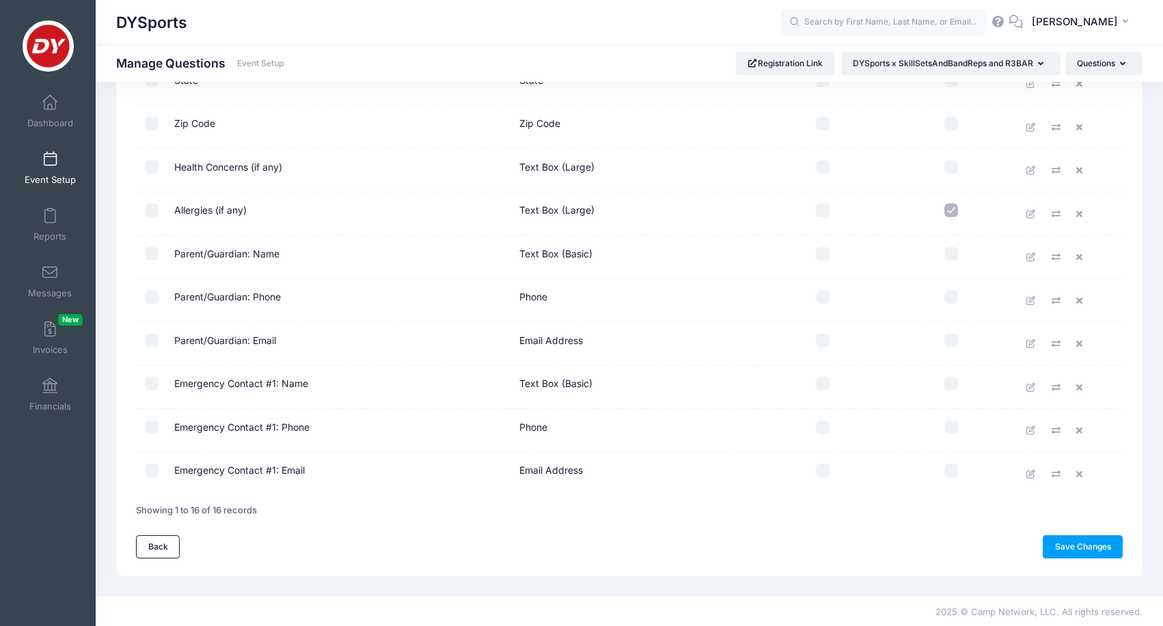
click at [1009, 555] on div "Back Save Changes" at bounding box center [629, 547] width 987 height 23
click at [1062, 544] on link "Save Changes" at bounding box center [1083, 547] width 80 height 23
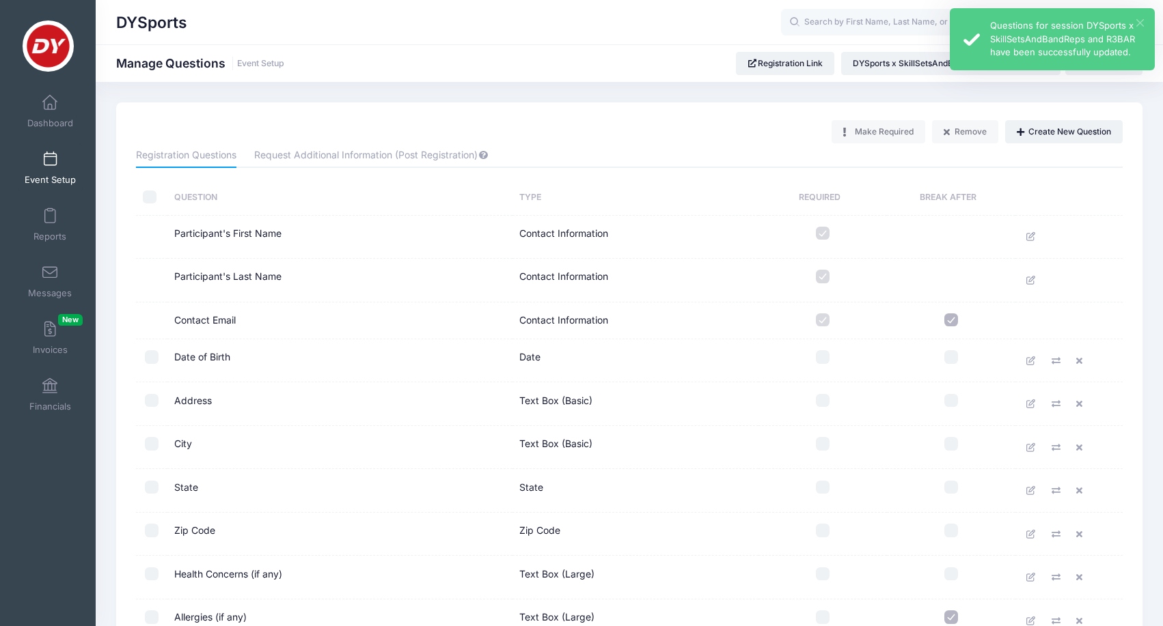
click at [1138, 24] on button "×" at bounding box center [1140, 23] width 8 height 8
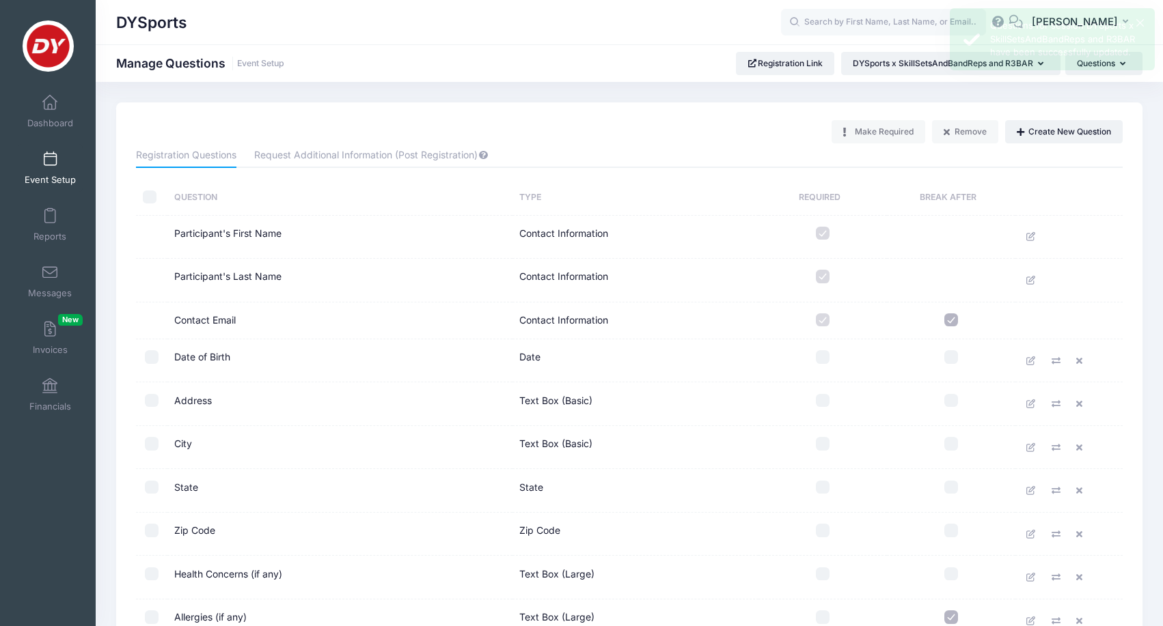
click at [1098, 64] on div "× Questions for session DYSports x SkillSetsAndBandReps and R3BAR have been suc…" at bounding box center [1052, 39] width 205 height 62
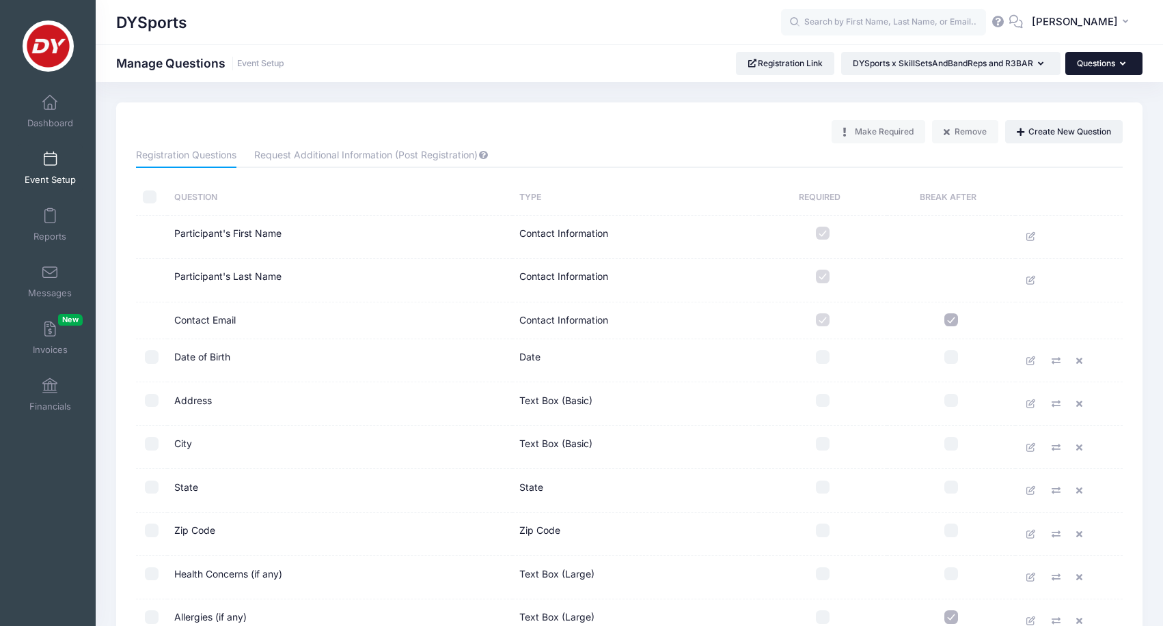
click at [1098, 64] on button "Questions" at bounding box center [1103, 63] width 77 height 23
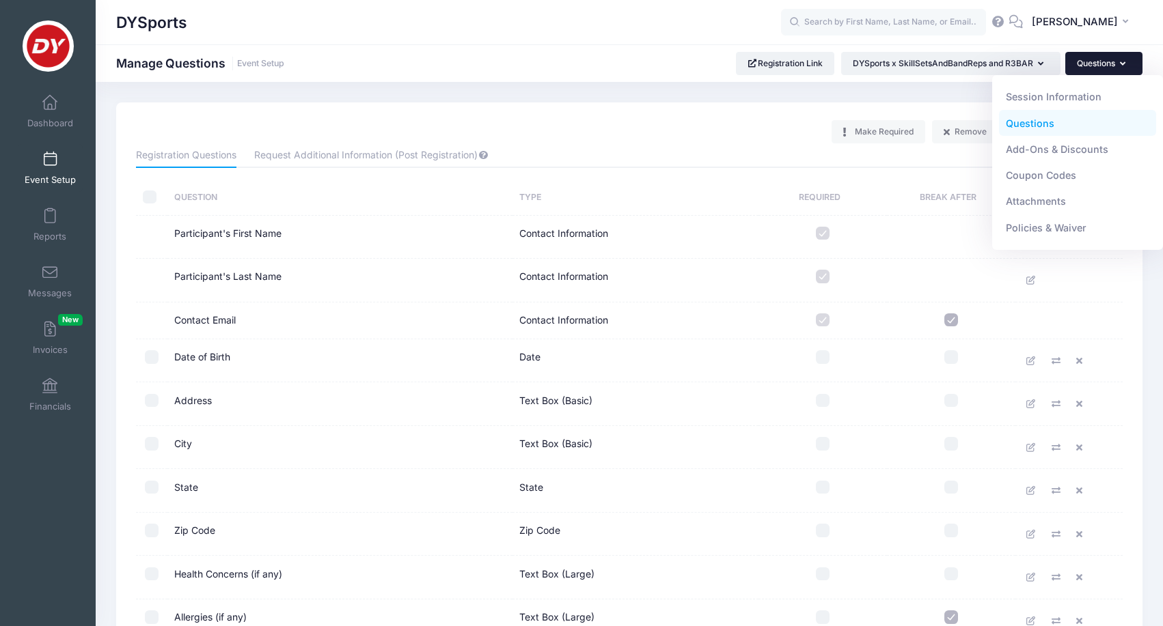
click at [46, 172] on link "Event Setup" at bounding box center [50, 168] width 65 height 48
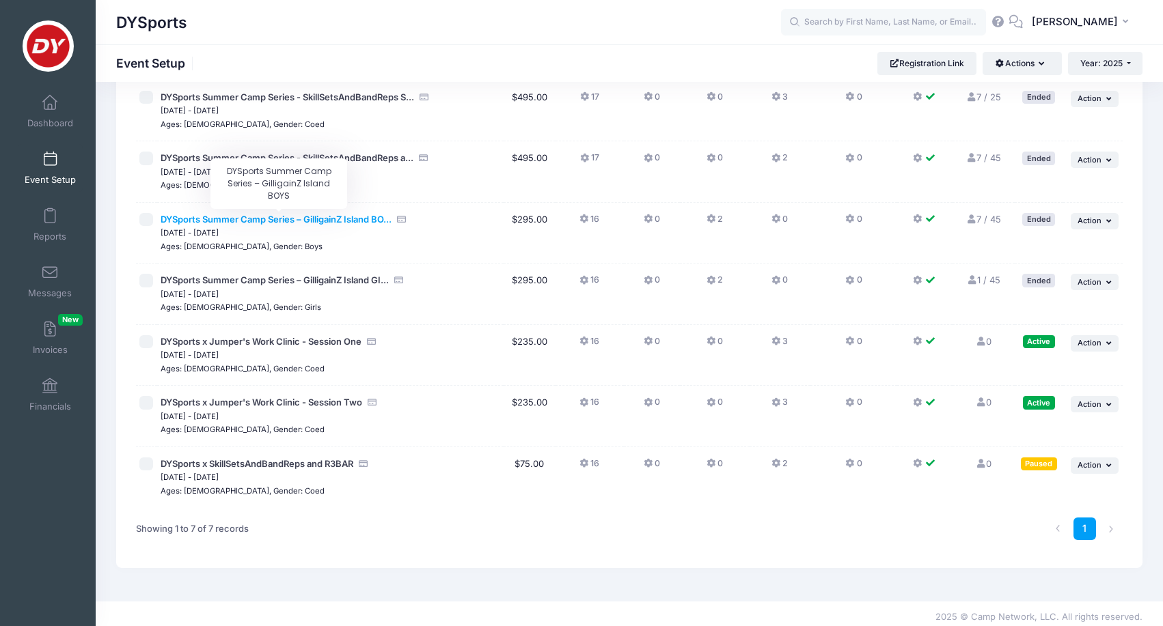
scroll to position [97, 0]
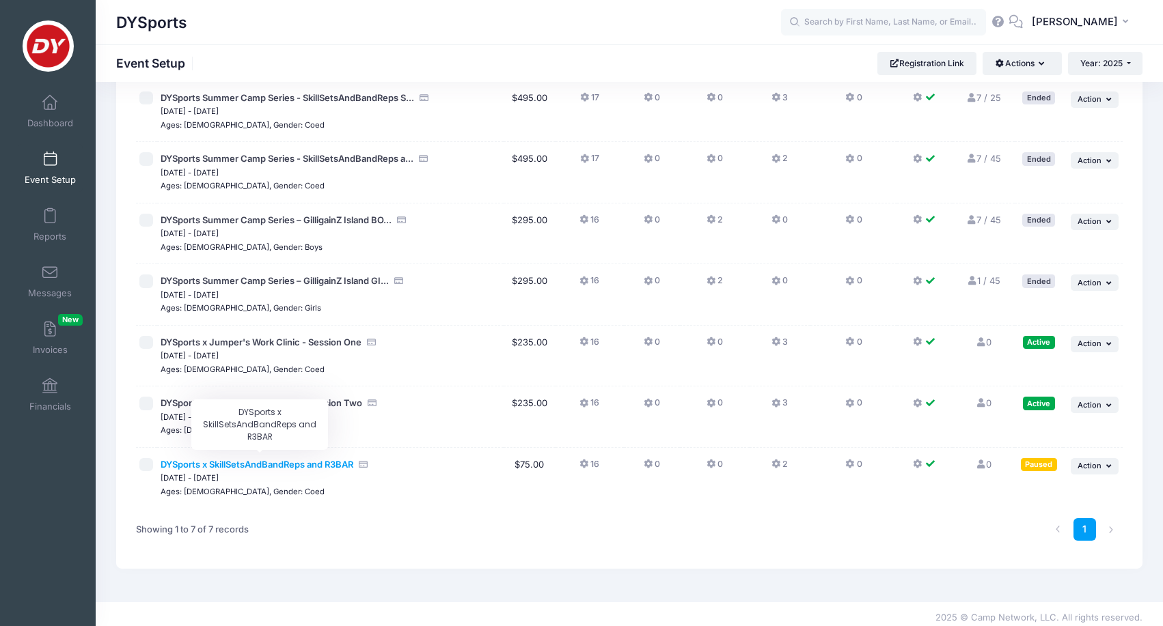
click at [246, 461] on span "DYSports x SkillSetsAndBandReps and R3BAR" at bounding box center [257, 464] width 193 height 11
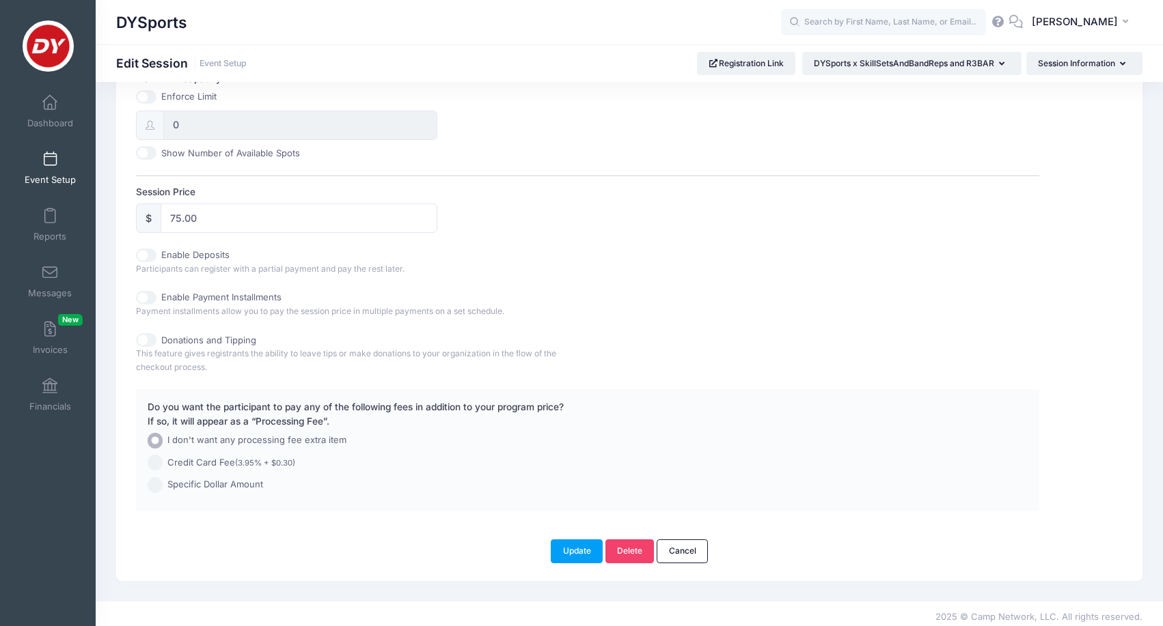
scroll to position [551, 0]
click at [288, 213] on input "75.00" at bounding box center [299, 218] width 277 height 29
type input "70.00"
click at [577, 543] on button "Update" at bounding box center [577, 551] width 52 height 23
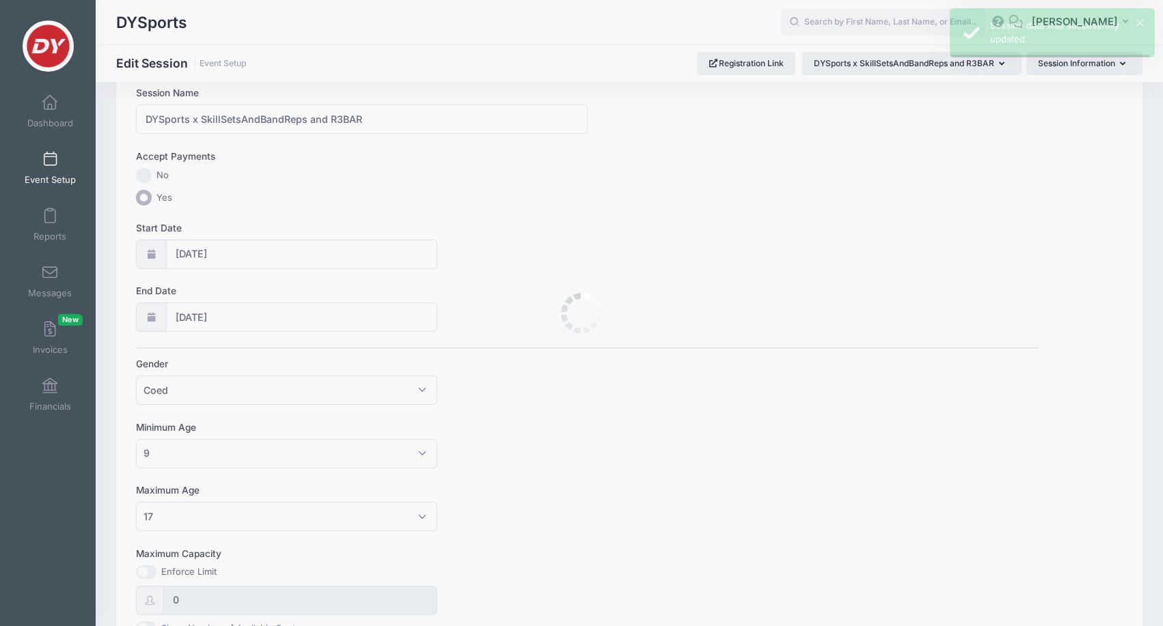
scroll to position [0, 0]
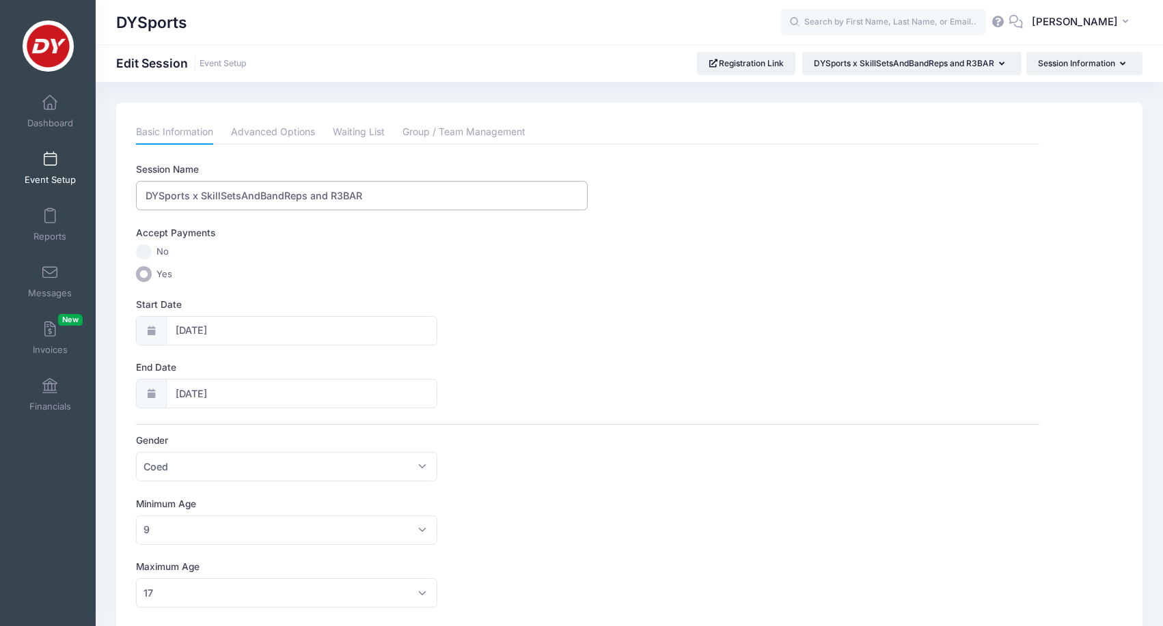
click at [394, 199] on input "DYSports x SkillSetsAndBandReps and R3BAR" at bounding box center [362, 195] width 452 height 29
drag, startPoint x: 359, startPoint y: 197, endPoint x: 309, endPoint y: 193, distance: 50.0
click at [309, 193] on input "DYSports x SkillSetsAndBandReps and R3BAR Winter Break Clinic" at bounding box center [362, 195] width 452 height 29
click at [424, 199] on input "DYSports x SkillSetsAndBandReps Winter Break Clinic" at bounding box center [362, 195] width 452 height 29
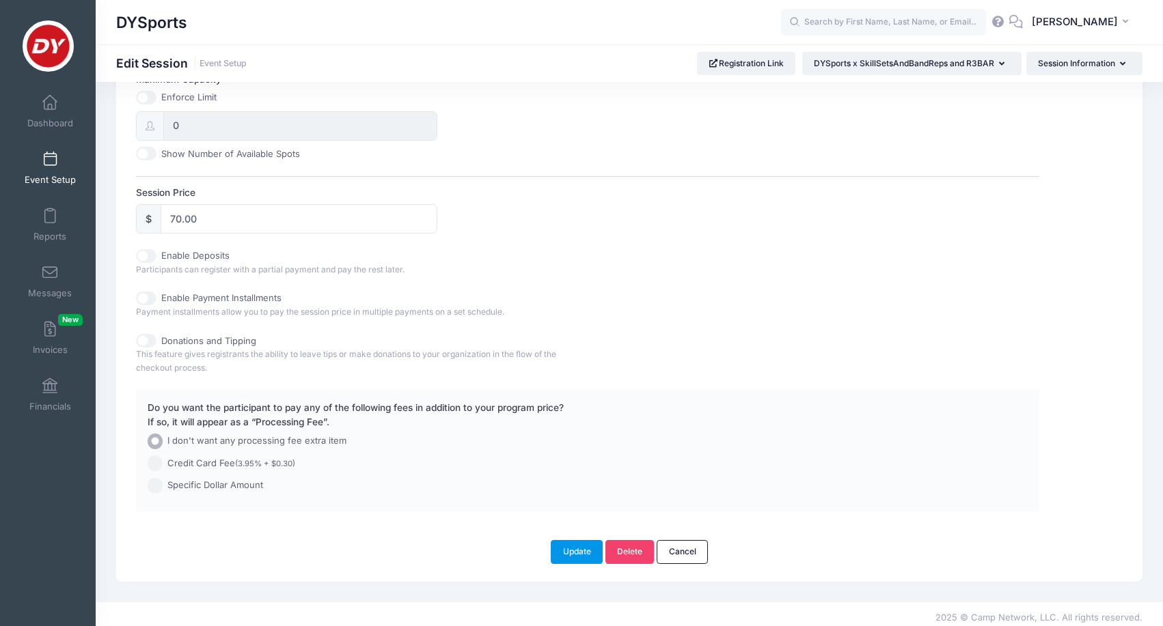
type input "DYSports x SkillSetsAndBandReps Winter Break Clinic"
click at [579, 549] on button "Update" at bounding box center [577, 551] width 52 height 23
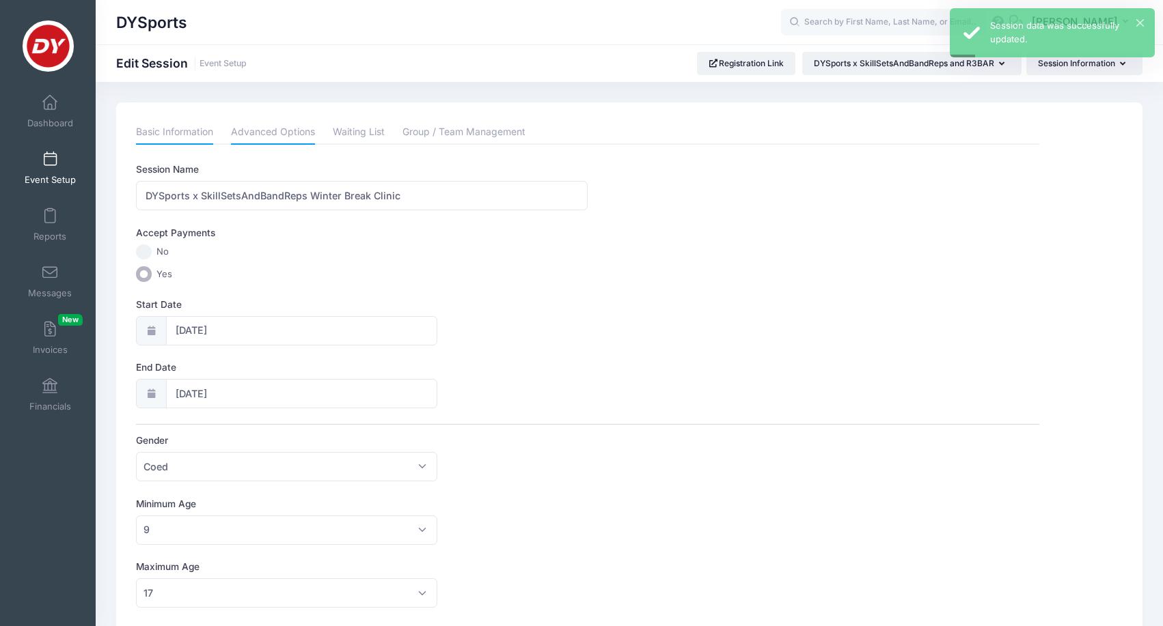
click at [286, 133] on link "Advanced Options" at bounding box center [273, 132] width 84 height 25
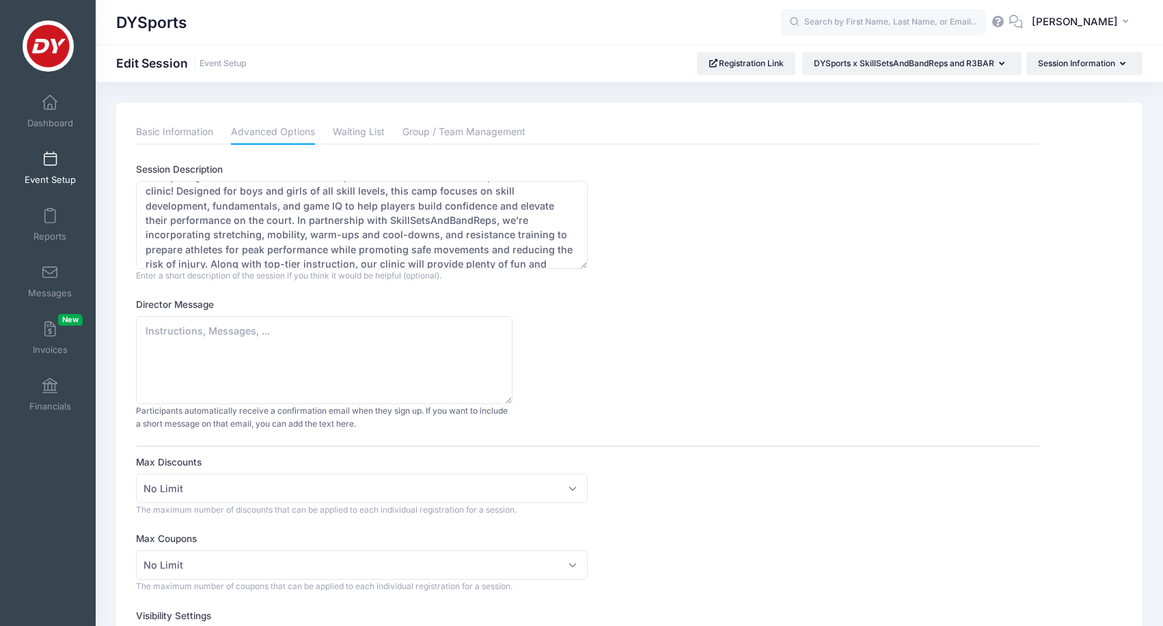
scroll to position [22, 0]
click at [454, 189] on textarea "Take your game to the next level with DYSports and SkillSetsAndBandReps at our …" at bounding box center [362, 225] width 452 height 88
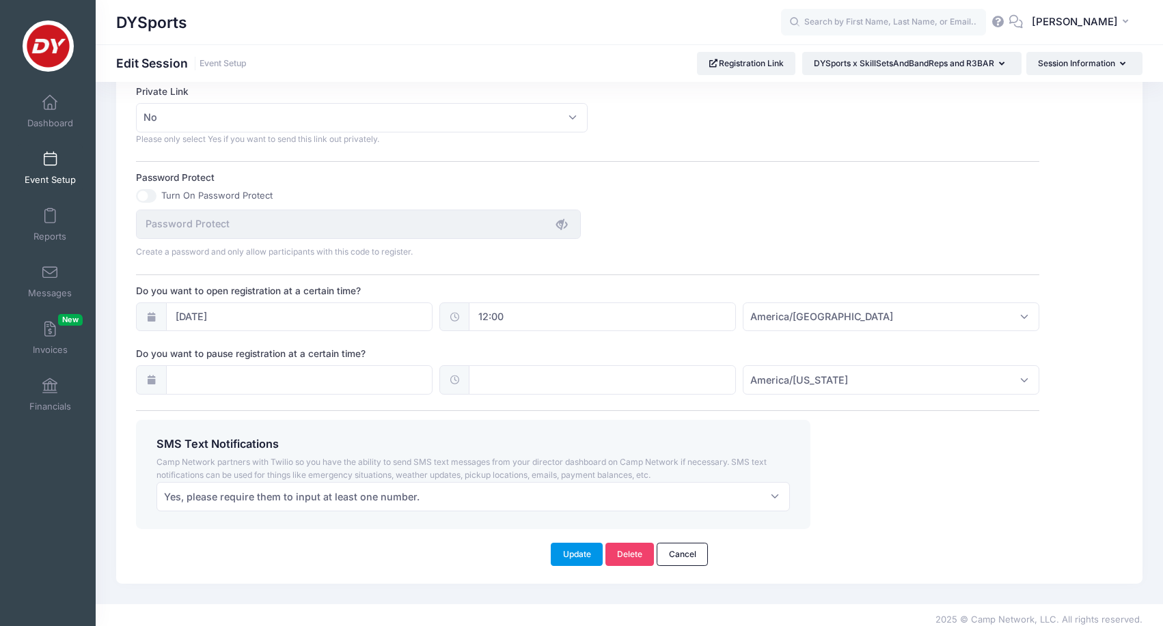
scroll to position [833, 0]
type textarea "Take your game to the next level with DYSports and SkillSetsAndBandReps at our …"
click at [581, 545] on button "Update" at bounding box center [577, 556] width 52 height 23
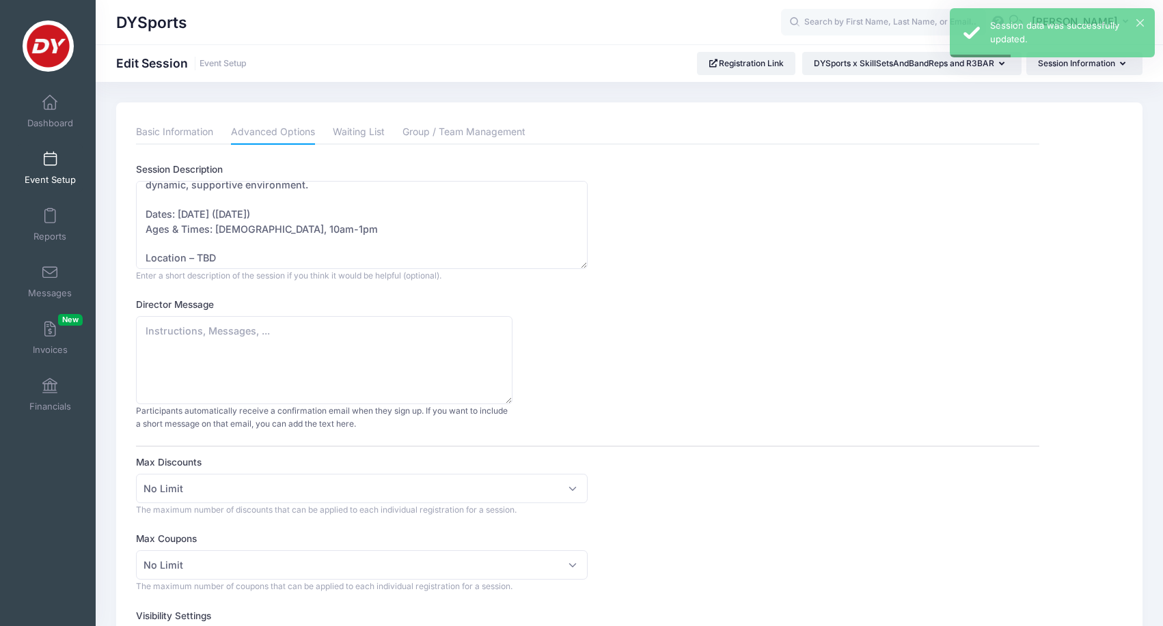
scroll to position [0, 0]
click at [66, 156] on link "Event Setup" at bounding box center [50, 168] width 65 height 48
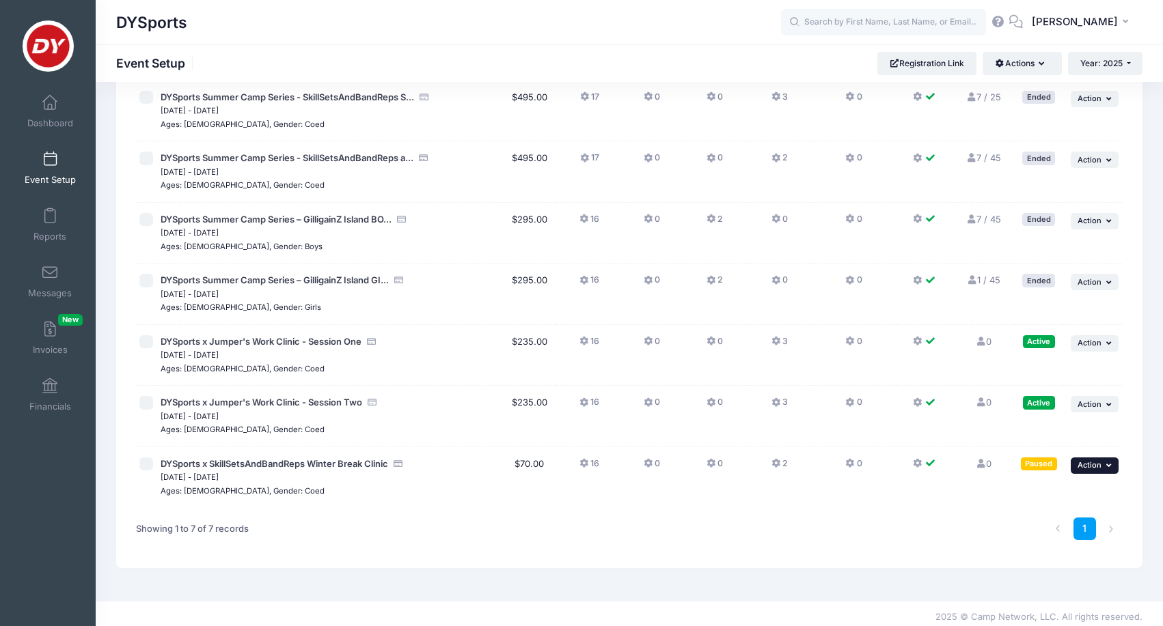
scroll to position [97, 0]
click at [1088, 461] on span "Action" at bounding box center [1089, 466] width 24 height 10
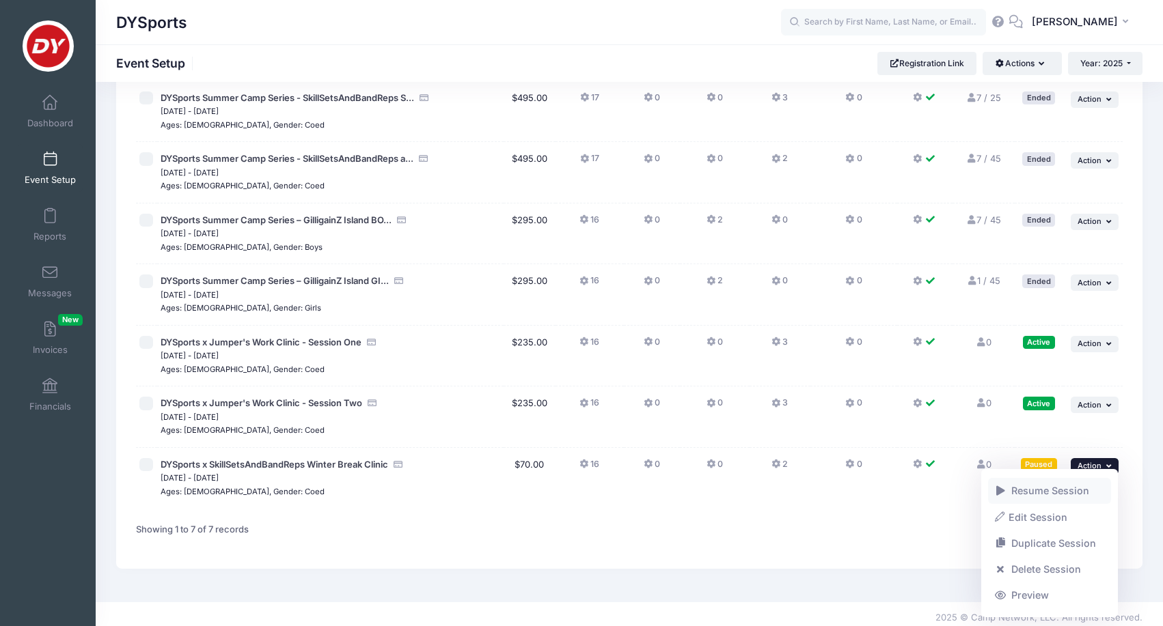
click at [1052, 491] on link "Resume Session" at bounding box center [1050, 491] width 124 height 26
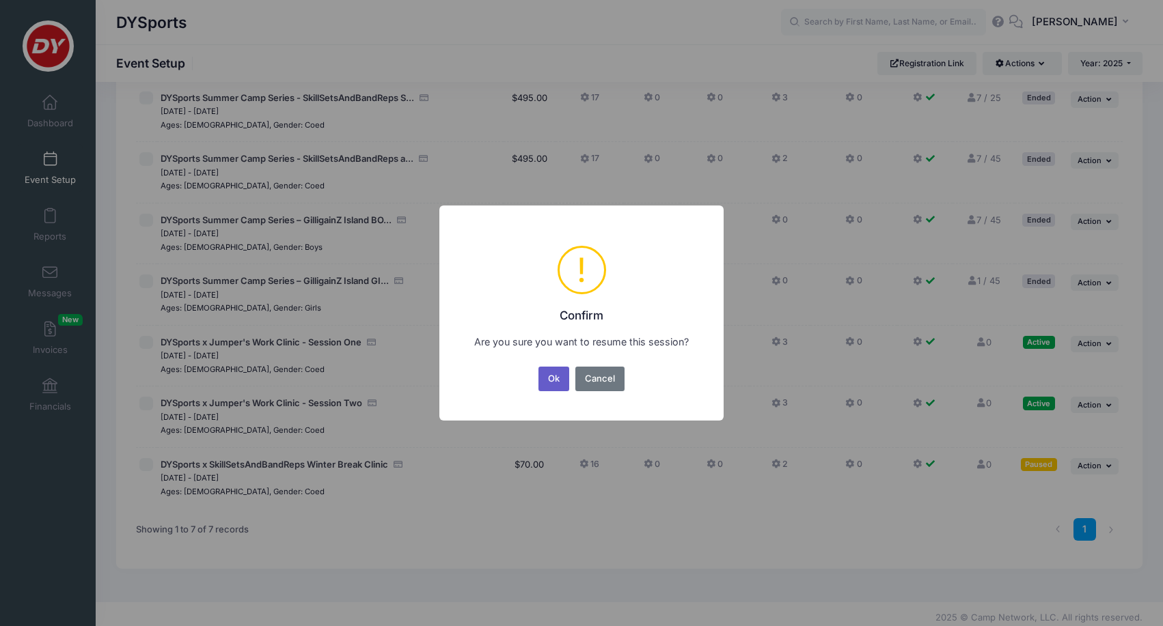
click at [561, 381] on button "Ok" at bounding box center [553, 379] width 31 height 25
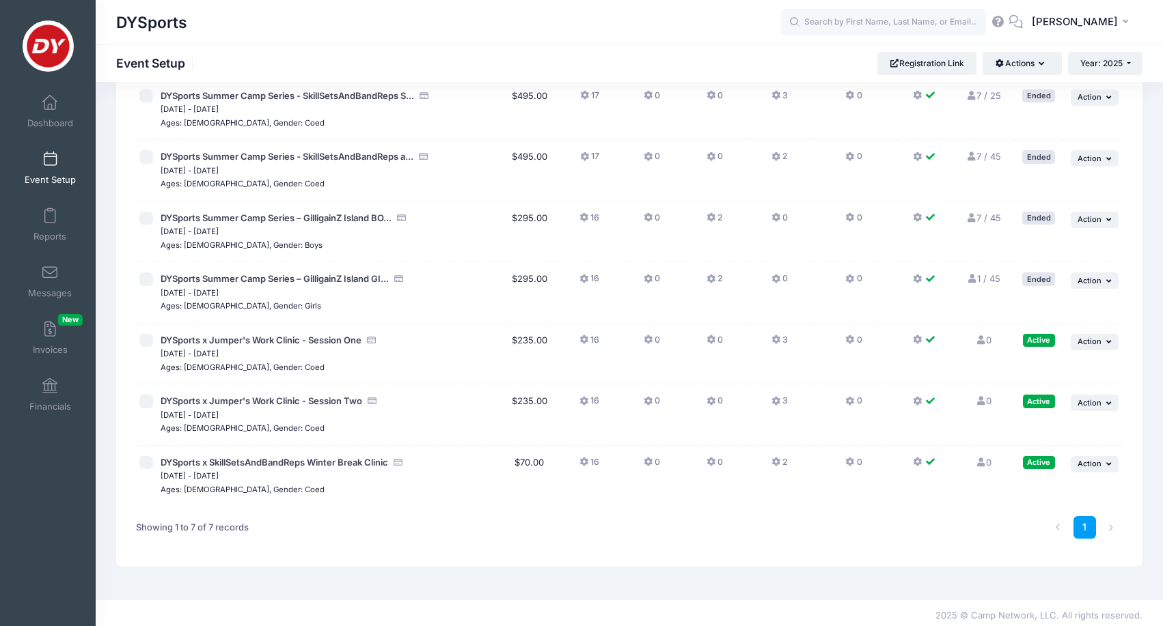
scroll to position [97, 0]
click at [1118, 58] on span "Year: 2025" at bounding box center [1101, 63] width 42 height 10
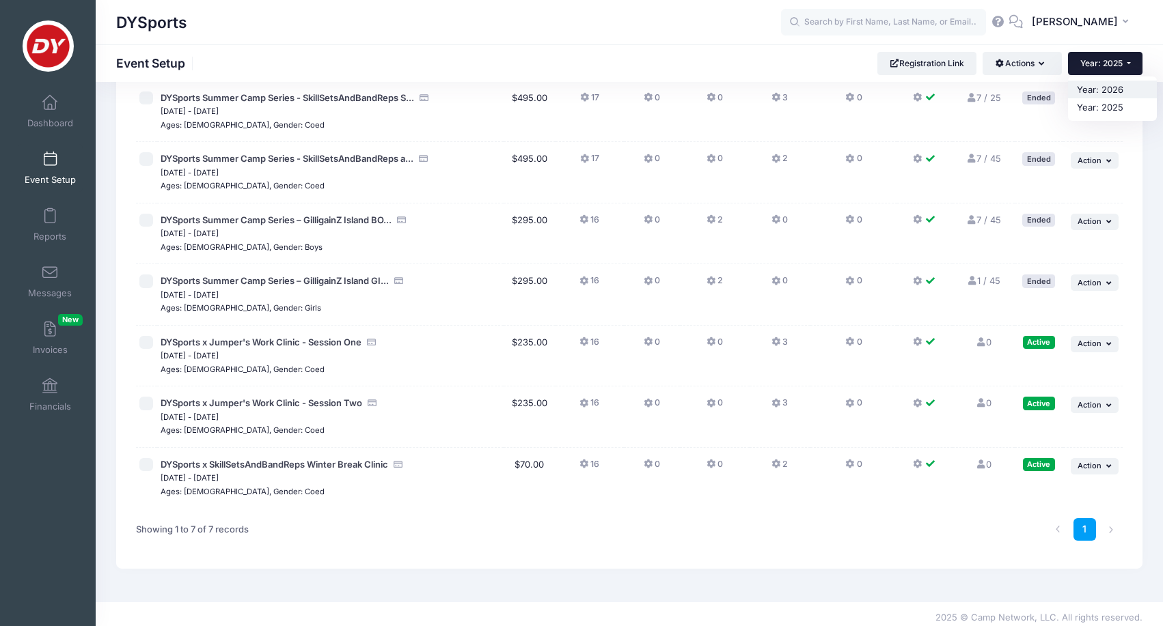
click at [1105, 81] on link "Year: 2026" at bounding box center [1112, 90] width 89 height 18
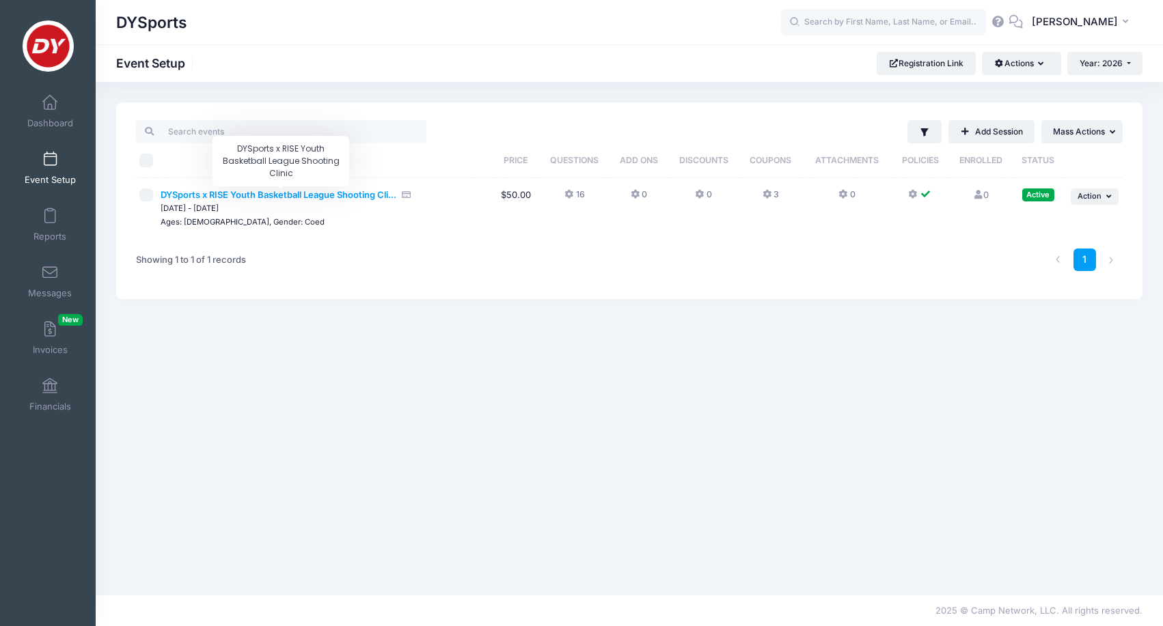
click at [338, 199] on span "DYSports x RISE Youth Basketball League Shooting Cli..." at bounding box center [279, 194] width 236 height 11
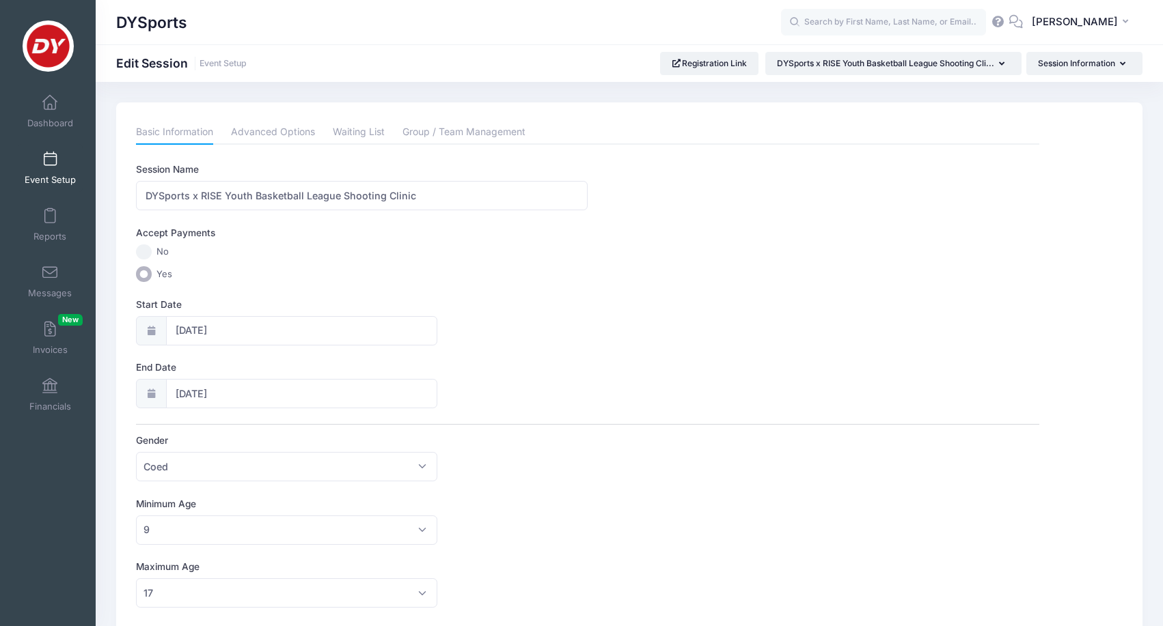
click at [1041, 139] on div "Basic Information Advanced Options Waiting List Group / Team Management Session…" at bounding box center [588, 599] width 916 height 958
click at [79, 167] on link "Event Setup" at bounding box center [50, 168] width 65 height 48
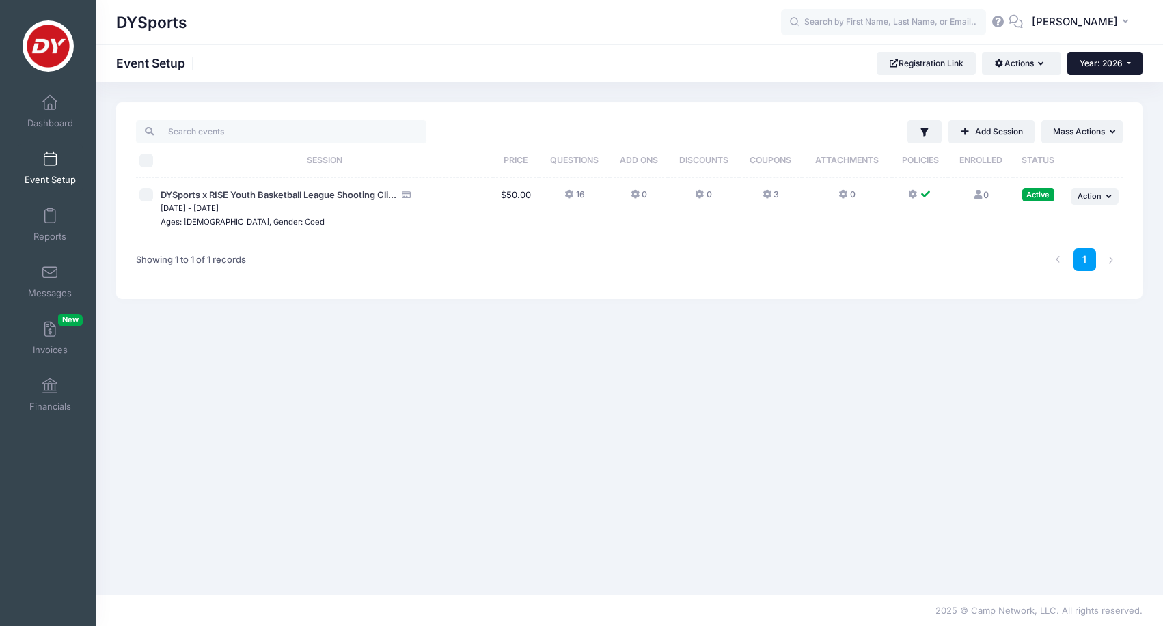
click at [1099, 69] on button "Year: 2026" at bounding box center [1104, 63] width 75 height 23
click at [1105, 107] on link "Year: 2025" at bounding box center [1111, 107] width 89 height 18
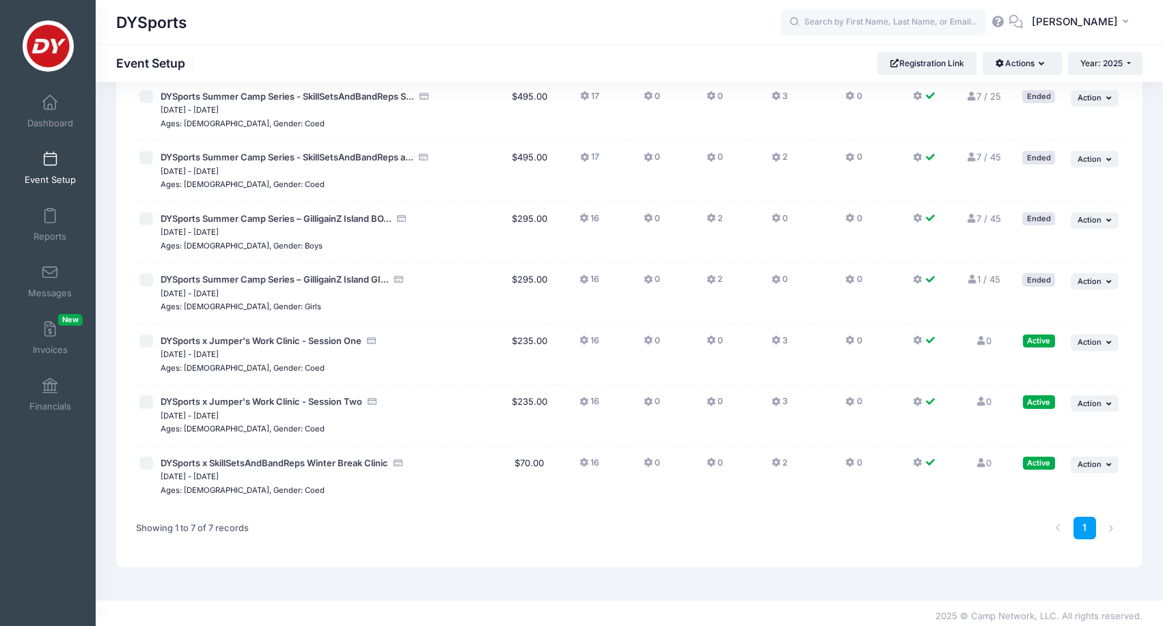
scroll to position [97, 0]
click at [356, 461] on span "DYSports x SkillSetsAndBandReps Winter Break Clinic" at bounding box center [275, 464] width 228 height 11
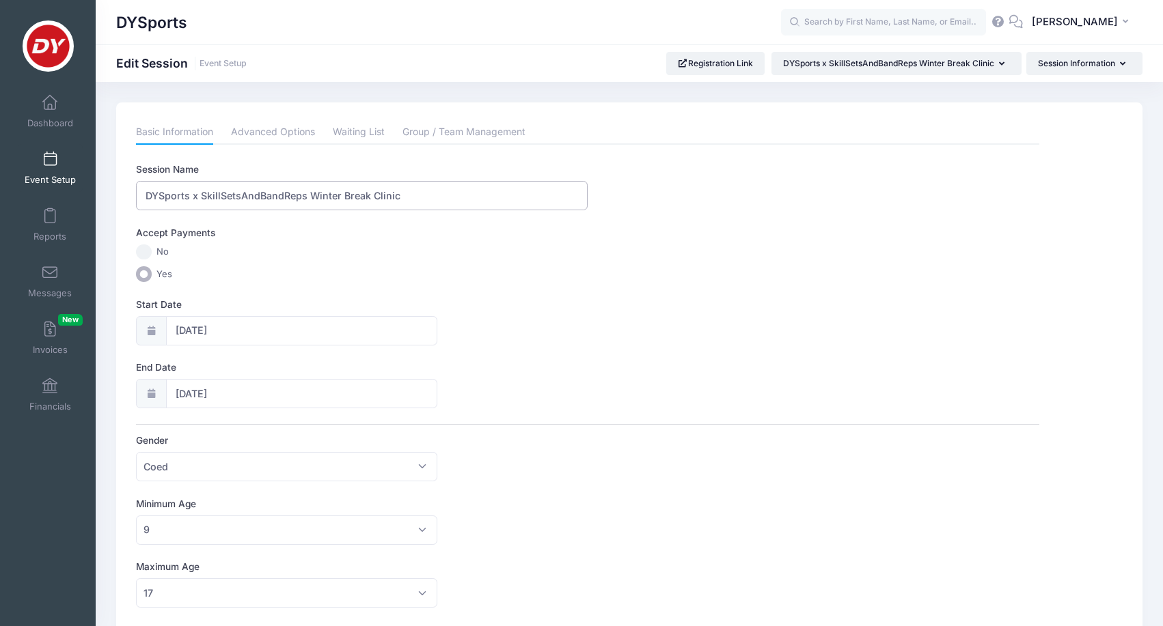
drag, startPoint x: 403, startPoint y: 199, endPoint x: 142, endPoint y: 190, distance: 261.1
click at [142, 190] on input "DYSports x SkillSetsAndBandReps Winter Break Clinic" at bounding box center [362, 195] width 452 height 29
click at [279, 120] on link "Advanced Options" at bounding box center [273, 132] width 84 height 25
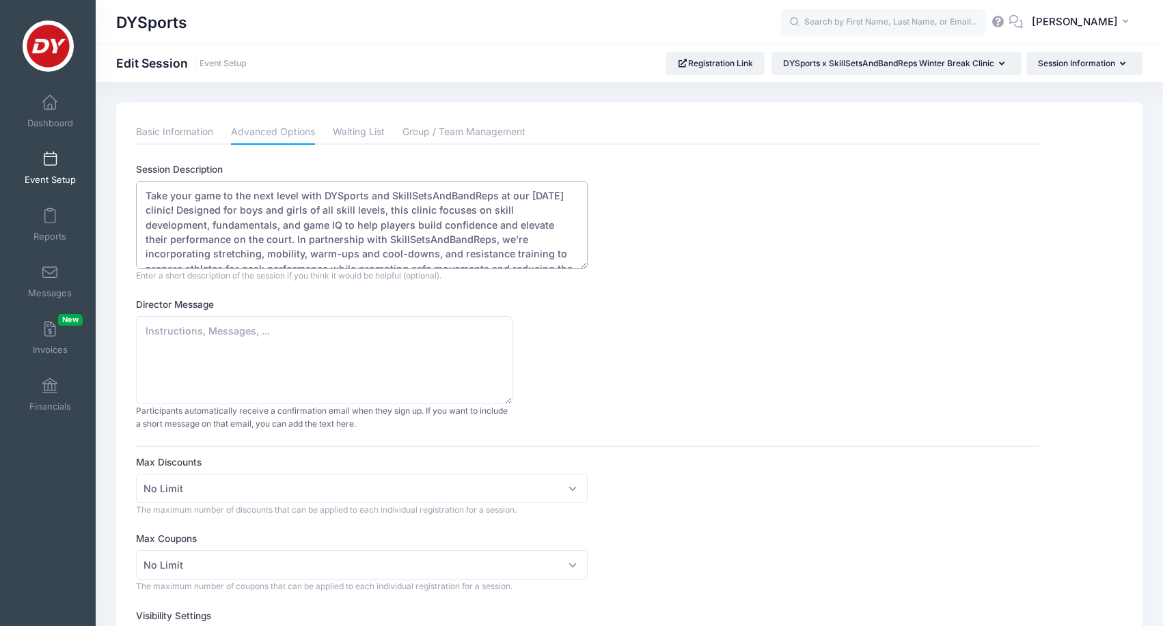
drag, startPoint x: 245, startPoint y: 253, endPoint x: 130, endPoint y: 98, distance: 193.3
click at [762, 241] on div "Session Description Take your game to the next level with DYSports and SkillSet…" at bounding box center [587, 223] width 903 height 120
click at [712, 64] on link "Registration Link" at bounding box center [715, 63] width 99 height 23
click at [38, 169] on link "Event Setup" at bounding box center [50, 168] width 65 height 48
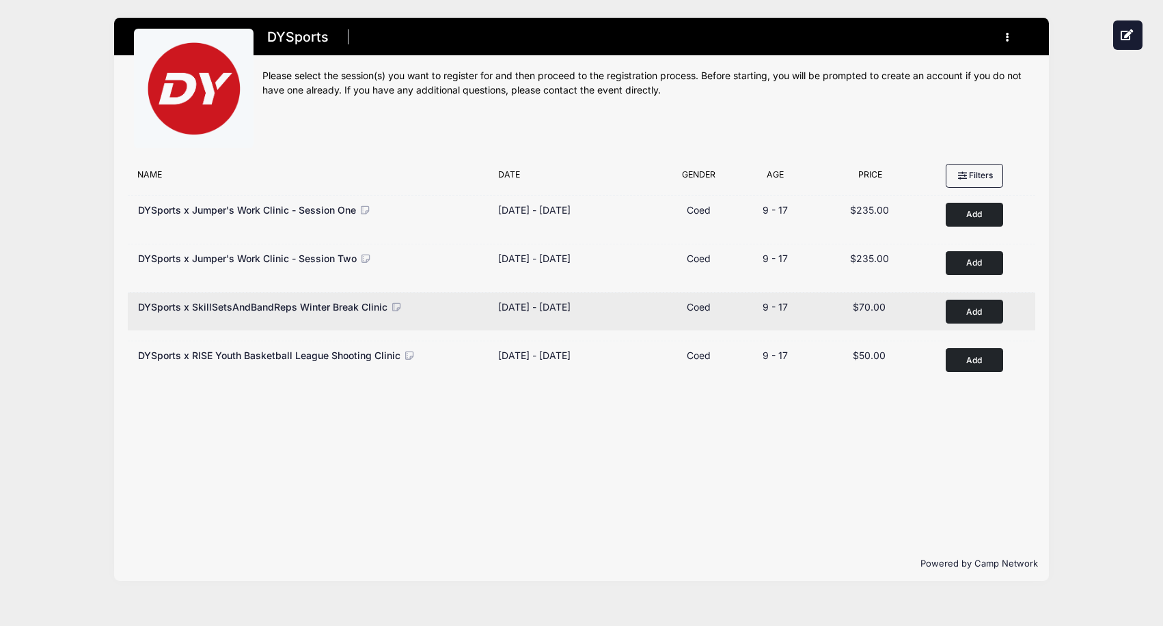
click at [366, 303] on span "DYSports x SkillSetsAndBandReps Winter Break Clinic" at bounding box center [262, 307] width 249 height 12
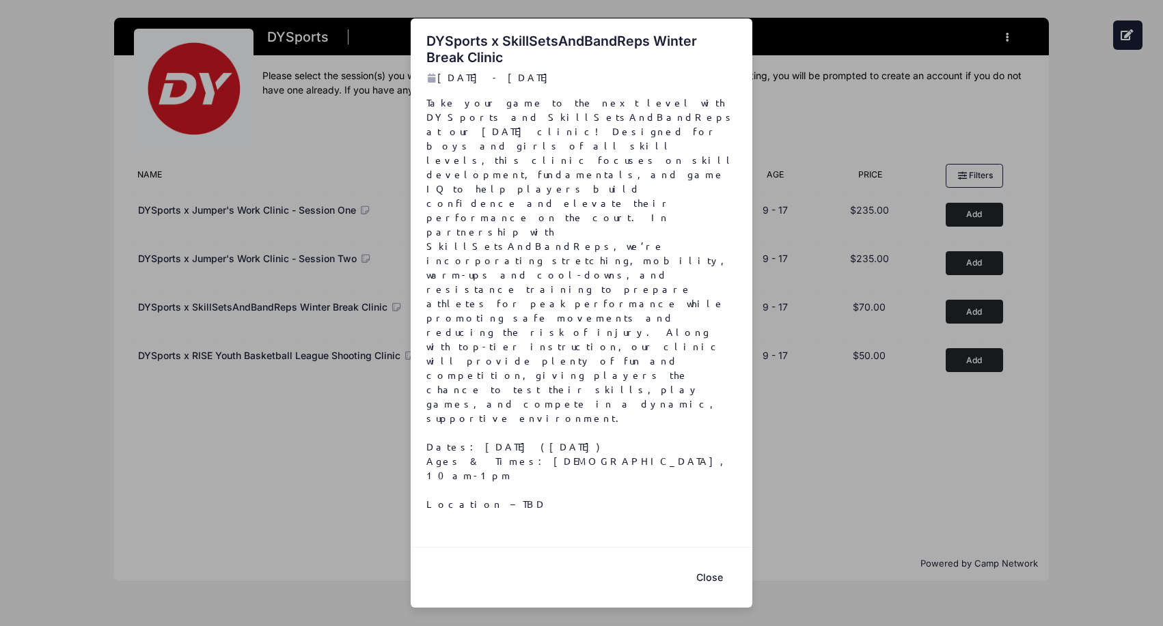
click at [707, 564] on button "Close" at bounding box center [709, 578] width 55 height 29
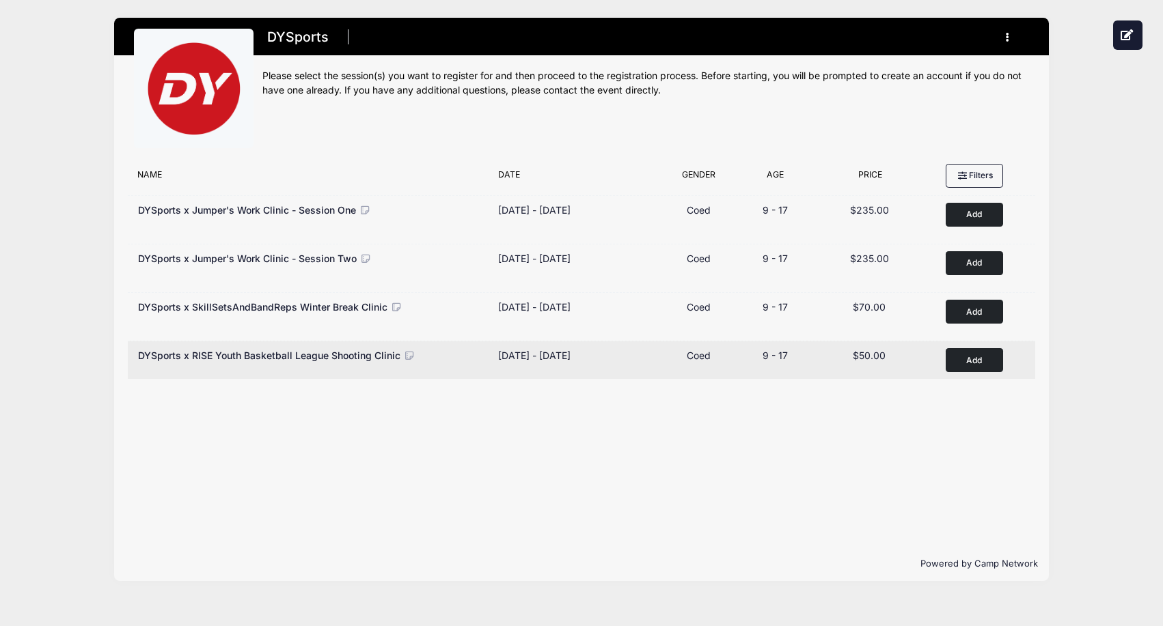
click at [333, 364] on div "DYSports x RISE Youth Basketball League Shooting Clinic" at bounding box center [311, 360] width 360 height 24
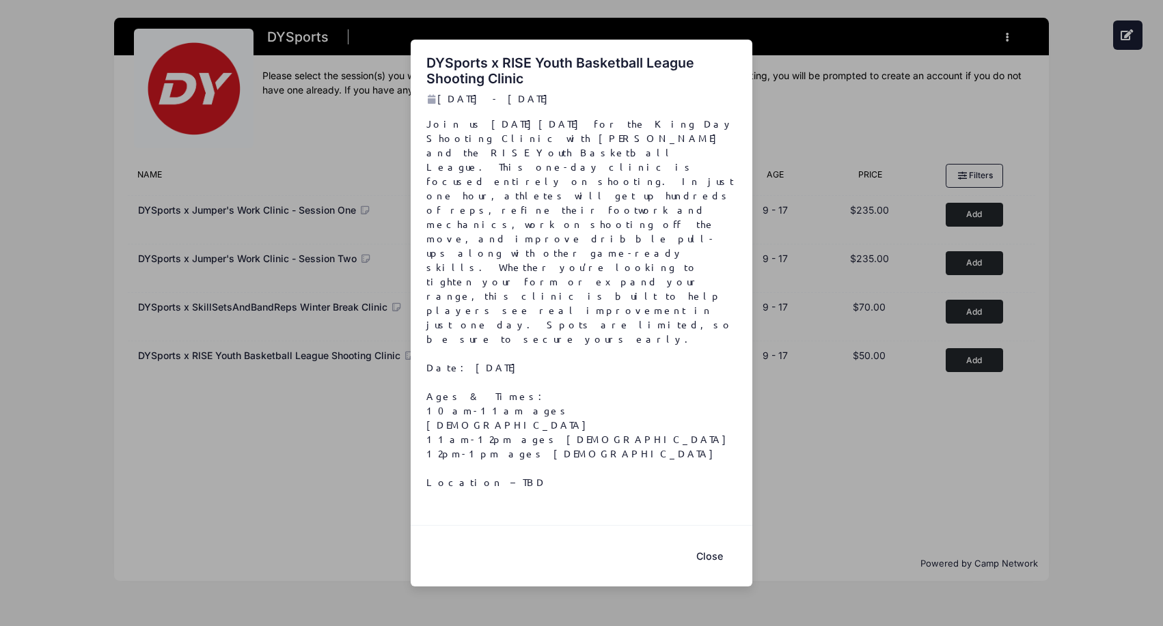
click at [704, 542] on button "Close" at bounding box center [709, 556] width 55 height 29
